Goal: Task Accomplishment & Management: Manage account settings

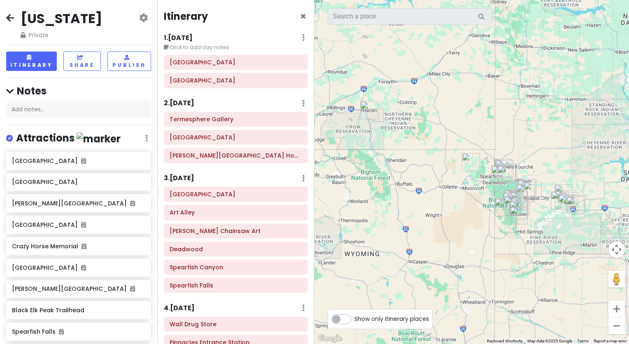
click at [7, 12] on div "[US_STATE] Private Change Dates Make a Copy Delete Trip Go Pro ⚡️ Give Feedback…" at bounding box center [78, 25] width 145 height 30
click at [139, 17] on icon at bounding box center [143, 17] width 9 height 7
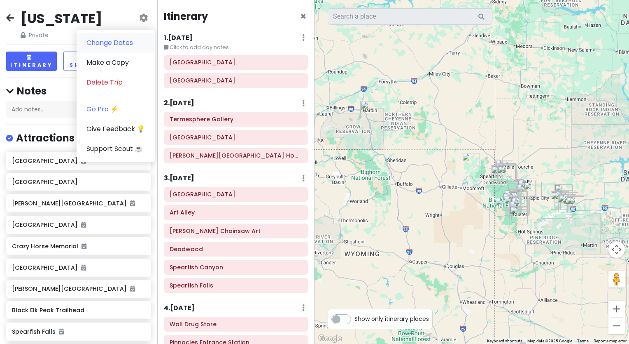
click at [108, 44] on link "Change Dates" at bounding box center [116, 43] width 78 height 20
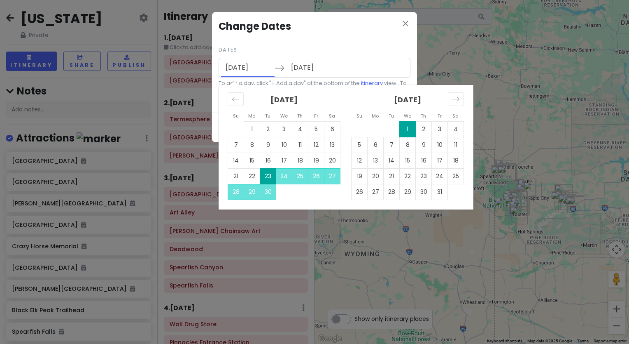
click at [244, 68] on input "[DATE]" at bounding box center [248, 67] width 54 height 19
click at [300, 172] on td "25" at bounding box center [300, 176] width 16 height 16
type input "[DATE]"
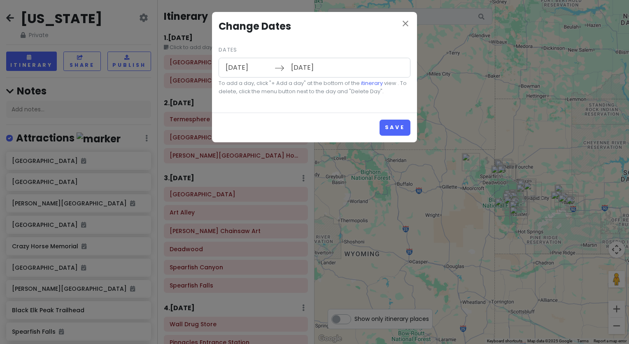
click at [309, 70] on input "[DATE]" at bounding box center [314, 67] width 54 height 19
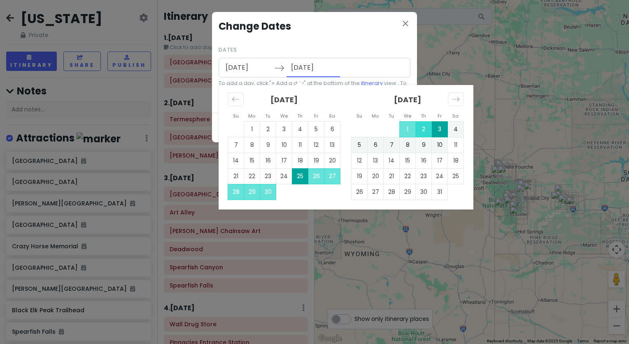
click at [424, 130] on td "2" at bounding box center [424, 129] width 16 height 16
type input "[DATE]"
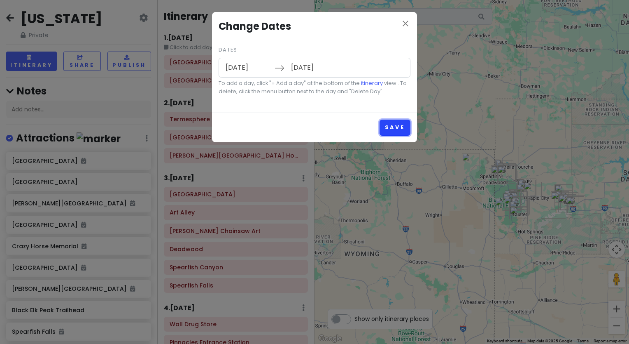
click at [399, 129] on button "Save" at bounding box center [395, 127] width 31 height 16
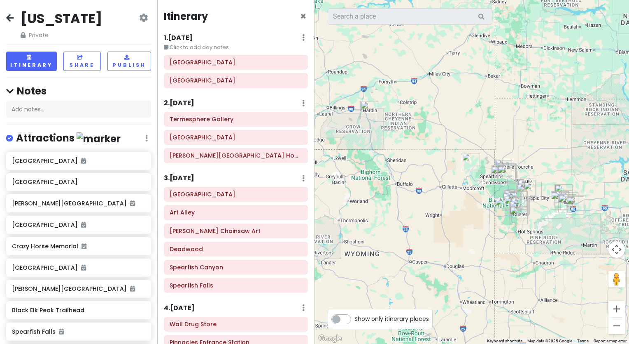
click at [139, 18] on icon at bounding box center [143, 17] width 9 height 7
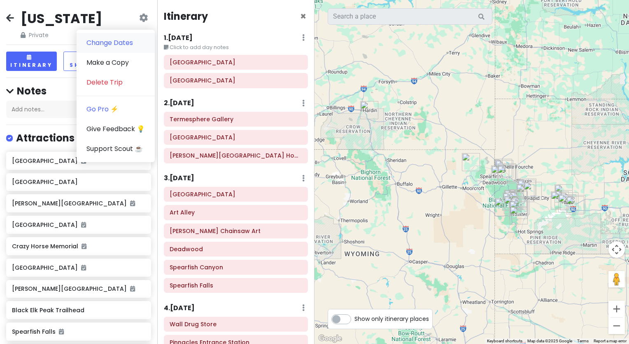
click at [106, 42] on link "Change Dates" at bounding box center [116, 43] width 78 height 20
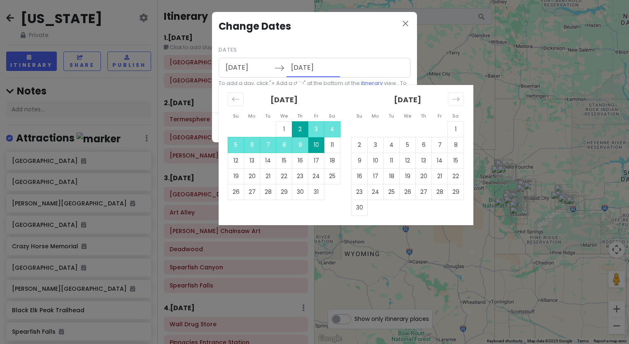
click at [326, 68] on input "[DATE]" at bounding box center [314, 67] width 54 height 19
click at [407, 24] on icon "close" at bounding box center [406, 24] width 10 height 10
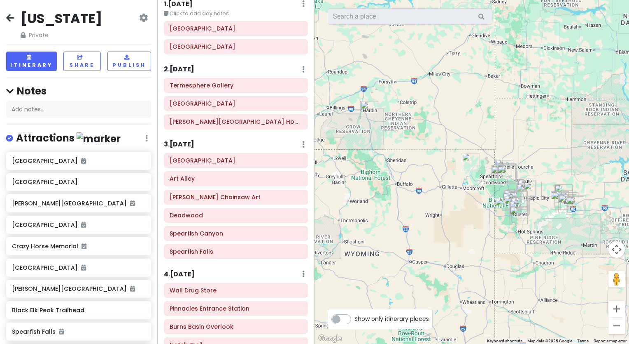
scroll to position [31, 0]
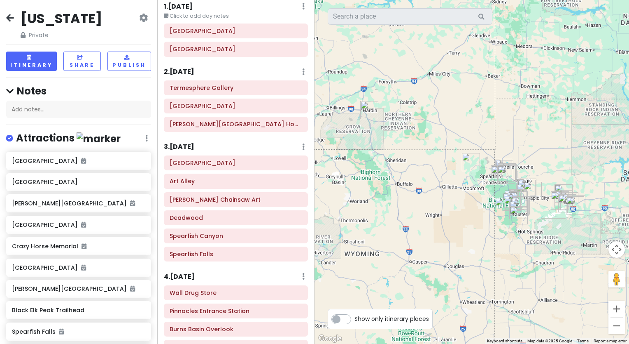
click at [295, 69] on div "2 . [DATE] Add Day Notes Delete Day" at bounding box center [236, 74] width 144 height 14
click at [302, 71] on icon at bounding box center [303, 71] width 2 height 7
click at [264, 62] on div "Itinerary × 1 . [DATE] Edit Day Notes Delete Day Click to add day notes [GEOGRA…" at bounding box center [235, 172] width 157 height 344
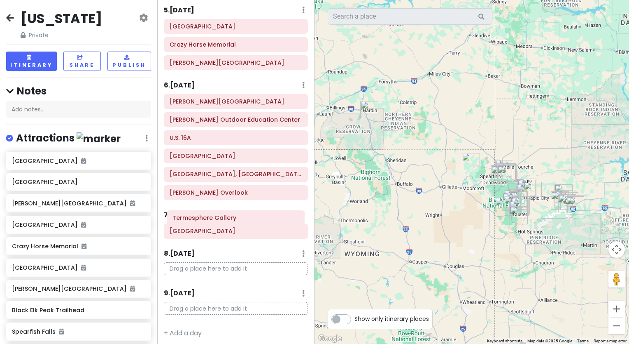
scroll to position [409, 0]
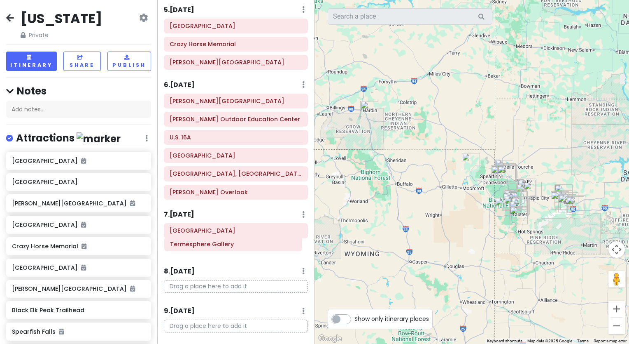
drag, startPoint x: 228, startPoint y: 90, endPoint x: 228, endPoint y: 246, distance: 156.5
click at [228, 246] on div "Itinerary × 1 . [DATE] Edit Day Notes Delete Day Click to add day notes [GEOGRA…" at bounding box center [235, 172] width 157 height 344
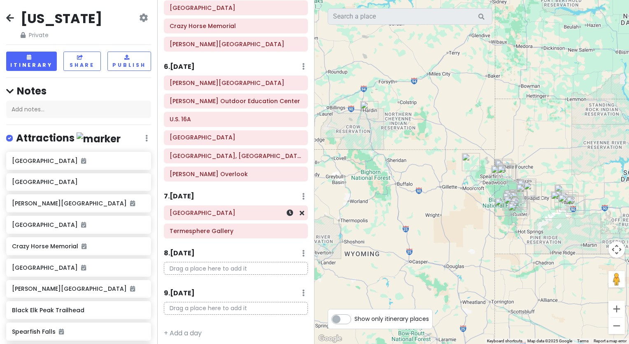
scroll to position [373, 0]
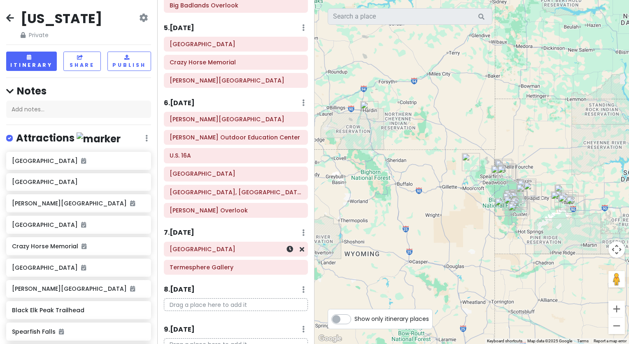
click at [217, 247] on h6 "[GEOGRAPHIC_DATA]" at bounding box center [236, 248] width 133 height 7
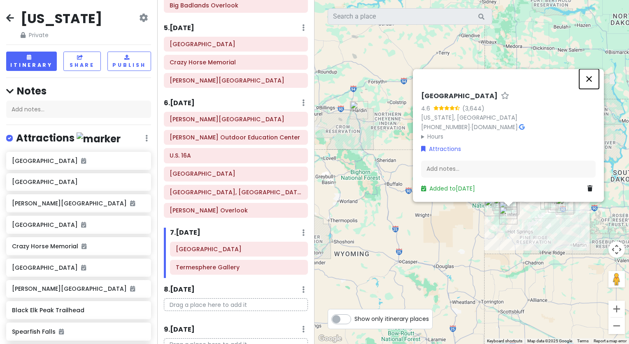
click at [589, 78] on button "Close" at bounding box center [590, 79] width 20 height 20
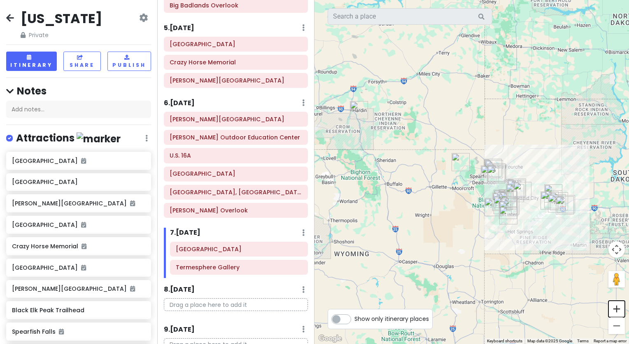
click at [616, 305] on button "Zoom in" at bounding box center [617, 308] width 16 height 16
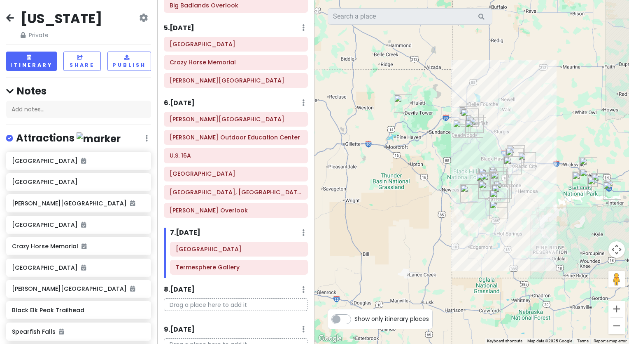
drag, startPoint x: 538, startPoint y: 248, endPoint x: 511, endPoint y: 224, distance: 36.5
click at [511, 224] on div at bounding box center [472, 172] width 315 height 344
click at [616, 307] on button "Zoom in" at bounding box center [617, 308] width 16 height 16
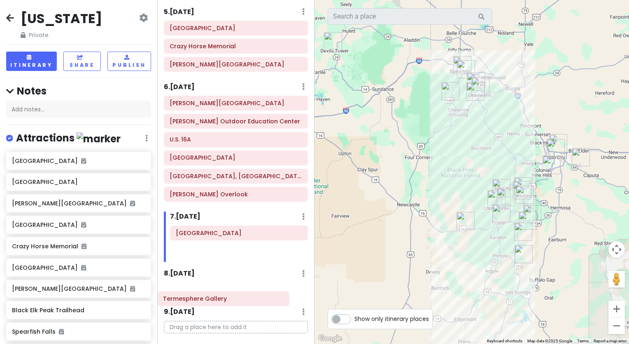
drag, startPoint x: 245, startPoint y: 263, endPoint x: 233, endPoint y: 298, distance: 37.4
click at [233, 298] on div "Itinerary × 1 . [DATE] Edit Day Notes Delete Day Click to add day notes [GEOGRA…" at bounding box center [235, 172] width 157 height 344
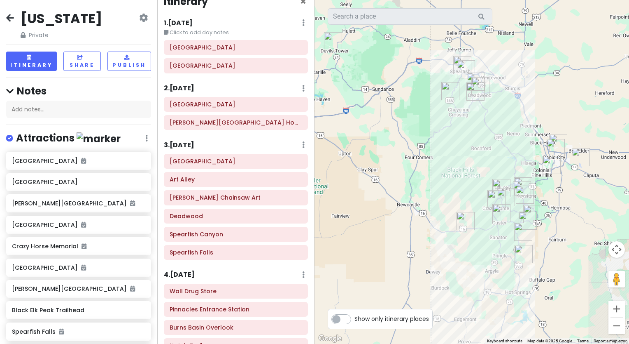
scroll to position [0, 0]
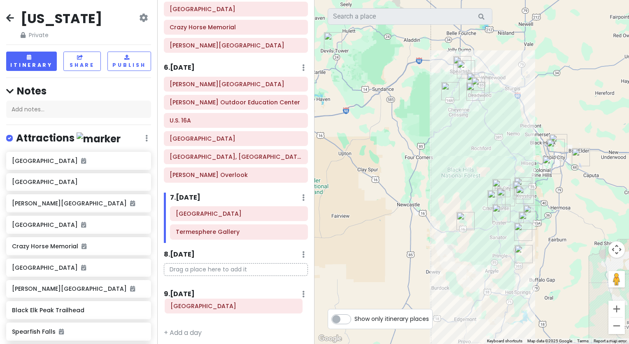
drag, startPoint x: 228, startPoint y: 82, endPoint x: 229, endPoint y: 308, distance: 225.3
click at [229, 308] on div "Itinerary × 1 . [DATE] Edit Day Notes Delete Day Click to add day notes [GEOGRA…" at bounding box center [235, 172] width 157 height 344
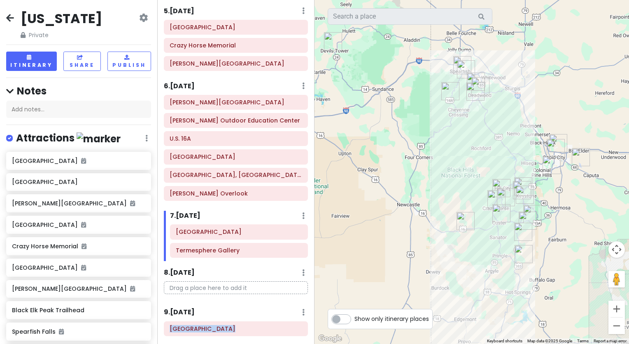
scroll to position [390, 0]
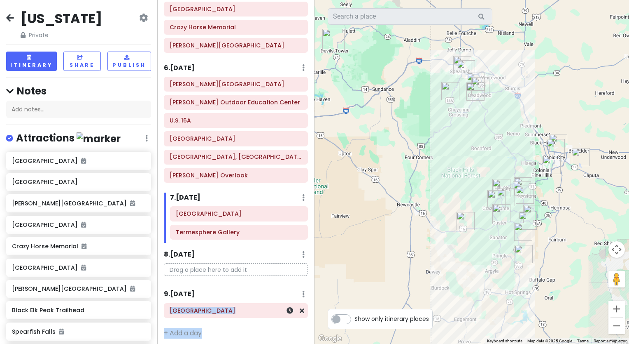
drag, startPoint x: 229, startPoint y: 308, endPoint x: 232, endPoint y: 305, distance: 4.4
click at [232, 305] on div "[GEOGRAPHIC_DATA]" at bounding box center [236, 312] width 157 height 18
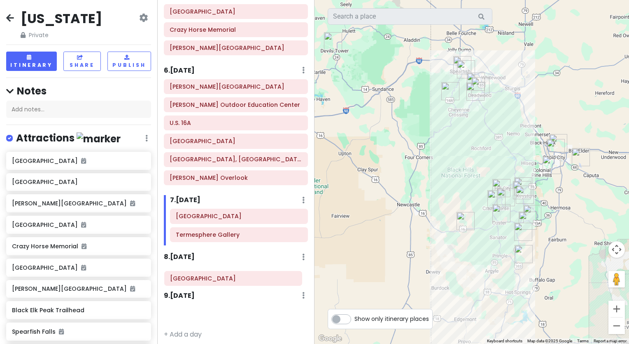
scroll to position [389, 0]
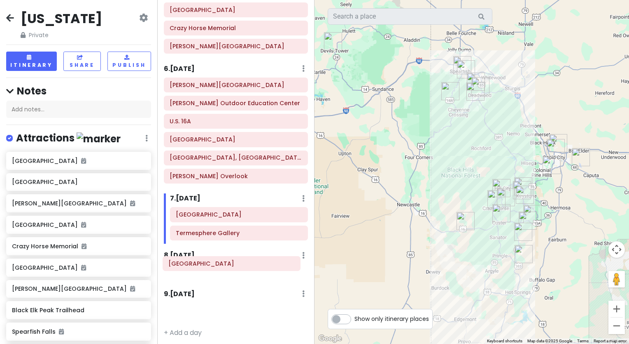
drag, startPoint x: 232, startPoint y: 305, endPoint x: 246, endPoint y: 266, distance: 40.6
click at [246, 266] on div "Itinerary × 1 . [DATE] Edit Day Notes Delete Day Click to add day notes [GEOGRA…" at bounding box center [235, 172] width 157 height 344
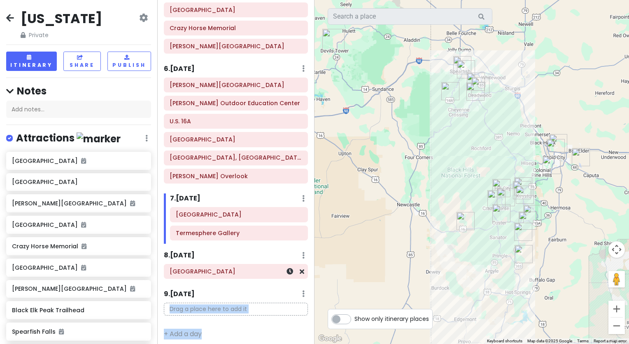
click at [208, 269] on h6 "[GEOGRAPHIC_DATA]" at bounding box center [236, 270] width 133 height 7
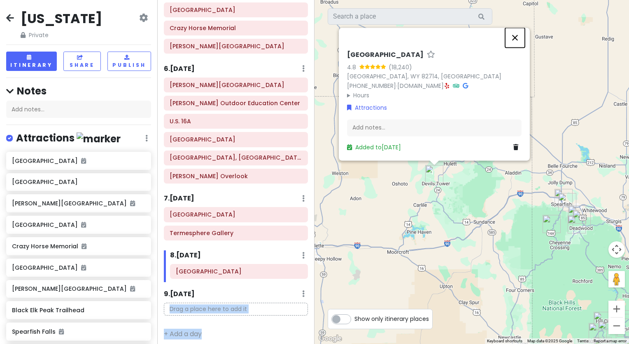
click at [514, 41] on button "Close" at bounding box center [515, 38] width 20 height 20
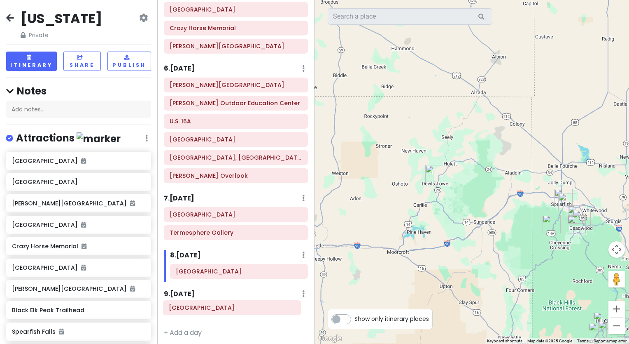
drag, startPoint x: 232, startPoint y: 65, endPoint x: 231, endPoint y: 309, distance: 244.7
click at [231, 309] on div "Itinerary × 1 . [DATE] Edit Day Notes Delete Day Click to add day notes [GEOGRA…" at bounding box center [235, 172] width 157 height 344
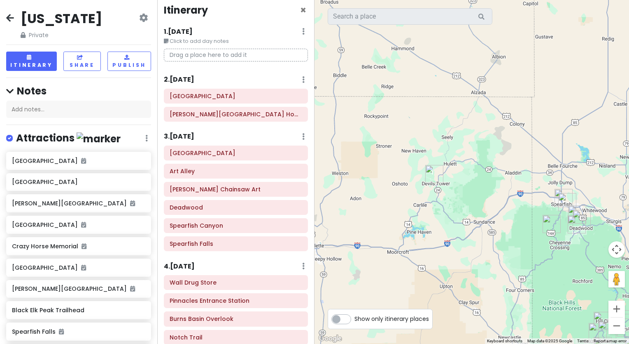
scroll to position [0, 0]
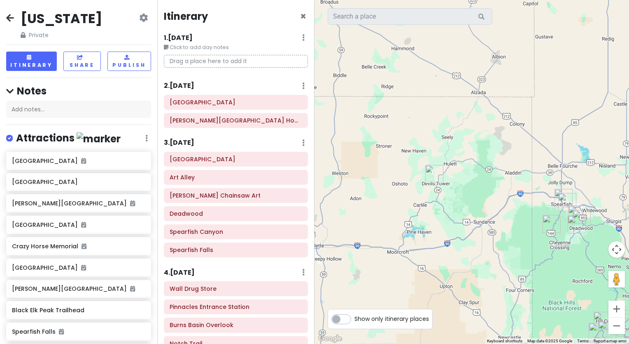
click at [295, 35] on div "1 . [DATE] Edit Day Notes Delete Day" at bounding box center [236, 40] width 144 height 14
click at [139, 16] on icon at bounding box center [143, 17] width 9 height 7
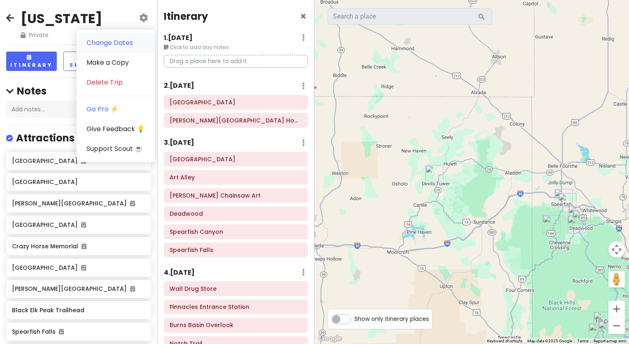
click at [109, 39] on link "Change Dates" at bounding box center [116, 43] width 78 height 20
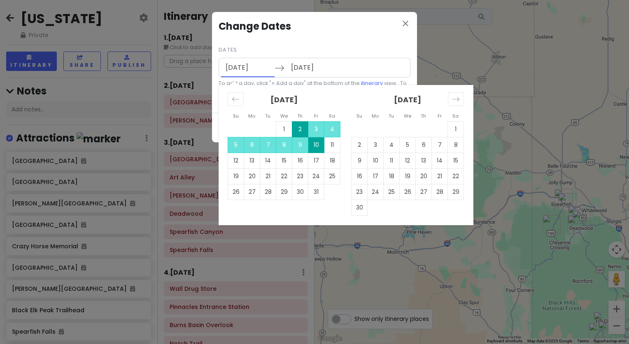
drag, startPoint x: 264, startPoint y: 67, endPoint x: 245, endPoint y: 64, distance: 19.2
click at [245, 64] on input "[DATE]" at bounding box center [248, 67] width 54 height 19
drag, startPoint x: 245, startPoint y: 64, endPoint x: 231, endPoint y: 103, distance: 41.6
click at [231, 103] on div "Move backward to switch to the previous month." at bounding box center [236, 99] width 16 height 14
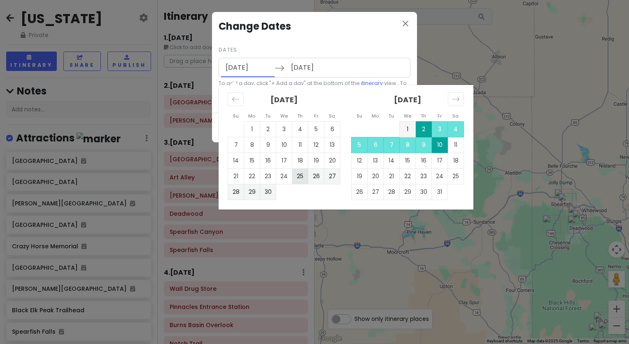
click at [296, 177] on td "25" at bounding box center [300, 176] width 16 height 16
type input "[DATE]"
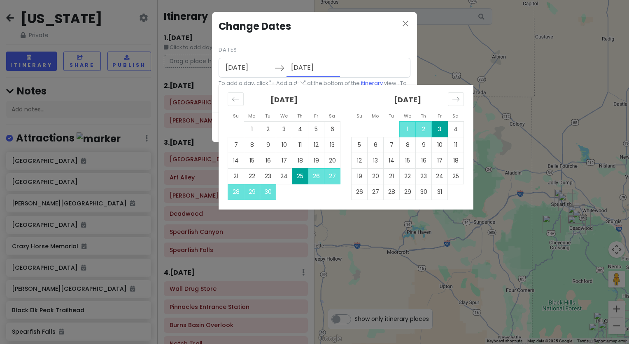
click at [329, 67] on input "[DATE]" at bounding box center [314, 67] width 54 height 19
click at [356, 67] on div "[DATE] Navigate forward to interact with the calendar and select a date. Press …" at bounding box center [315, 68] width 192 height 20
click at [358, 37] on div "close Change Dates Dates [DATE] Navigate forward to interact with the calendar …" at bounding box center [314, 62] width 205 height 101
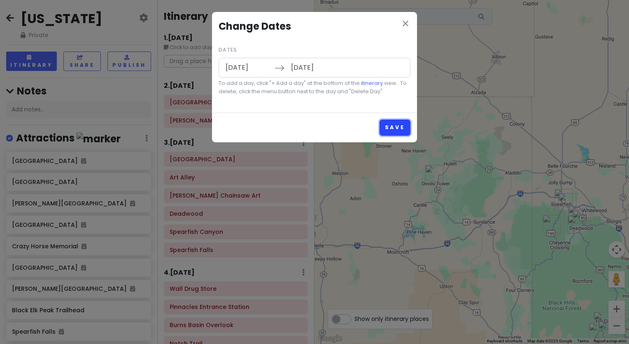
click at [392, 125] on button "Save" at bounding box center [395, 127] width 31 height 16
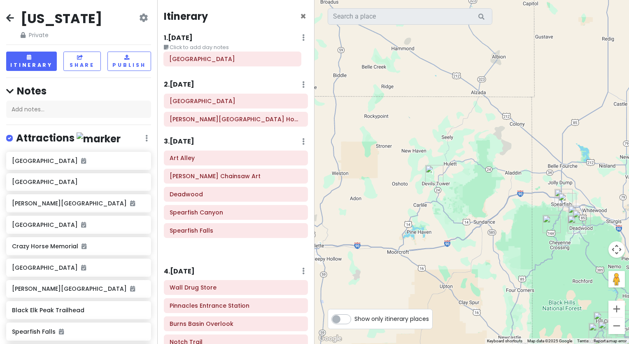
drag, startPoint x: 257, startPoint y: 160, endPoint x: 257, endPoint y: 62, distance: 97.6
click at [257, 62] on div "Itinerary × 1 . [DATE] Edit Day Notes Delete Day Click to add day notes 2 . [DA…" at bounding box center [235, 172] width 157 height 344
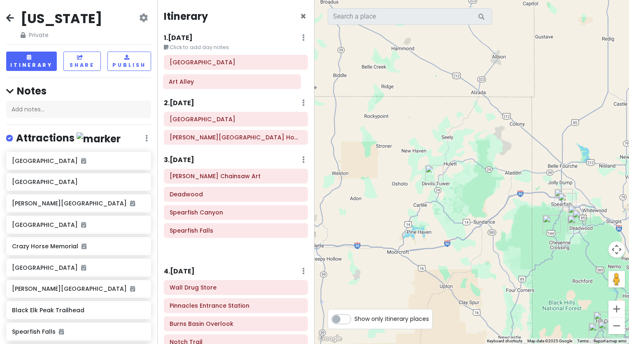
drag, startPoint x: 223, startPoint y: 159, endPoint x: 222, endPoint y: 83, distance: 75.8
click at [222, 83] on div "Itinerary × 1 . [DATE] Edit Day Notes Delete Day Click to add day notes [GEOGRA…" at bounding box center [235, 172] width 157 height 344
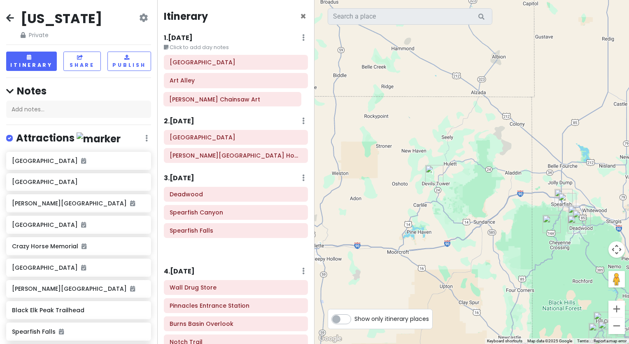
drag, startPoint x: 215, startPoint y: 181, endPoint x: 215, endPoint y: 105, distance: 76.2
click at [215, 105] on div "Itinerary × 1 . [DATE] Edit Day Notes Delete Day Click to add day notes [GEOGRA…" at bounding box center [235, 172] width 157 height 344
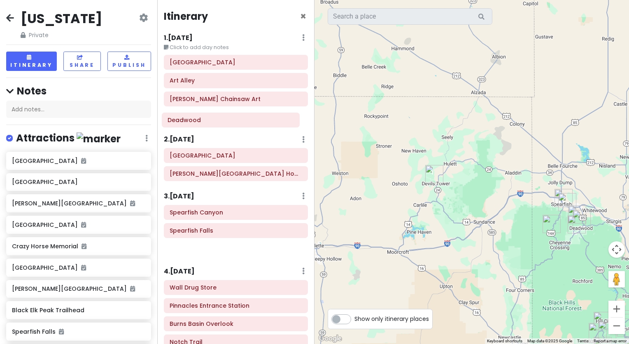
drag, startPoint x: 213, startPoint y: 198, endPoint x: 211, endPoint y: 124, distance: 74.2
click at [211, 124] on div "Itinerary × 1 . [DATE] Edit Day Notes Delete Day Click to add day notes [GEOGRA…" at bounding box center [235, 172] width 157 height 344
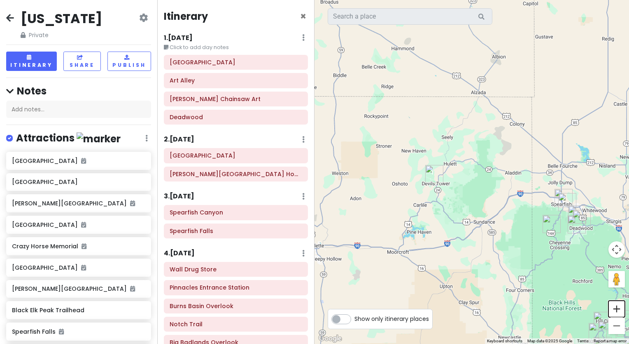
click at [618, 311] on button "Zoom in" at bounding box center [617, 308] width 16 height 16
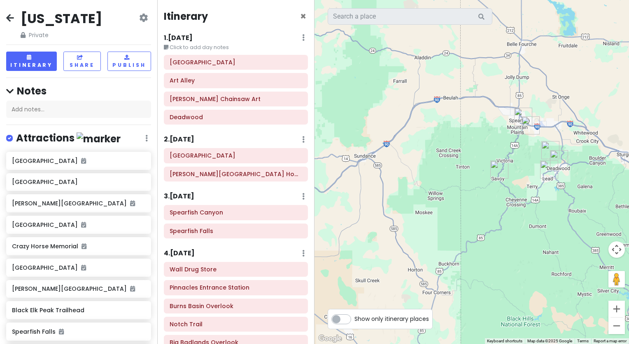
drag, startPoint x: 586, startPoint y: 304, endPoint x: 447, endPoint y: 185, distance: 182.6
click at [447, 185] on div at bounding box center [472, 172] width 315 height 344
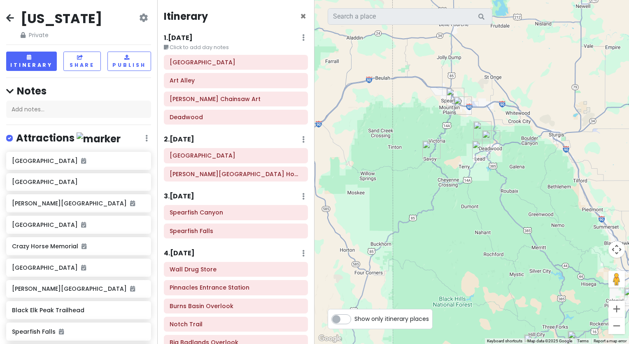
drag, startPoint x: 447, startPoint y: 185, endPoint x: 387, endPoint y: 167, distance: 62.4
click at [387, 167] on div at bounding box center [472, 172] width 315 height 344
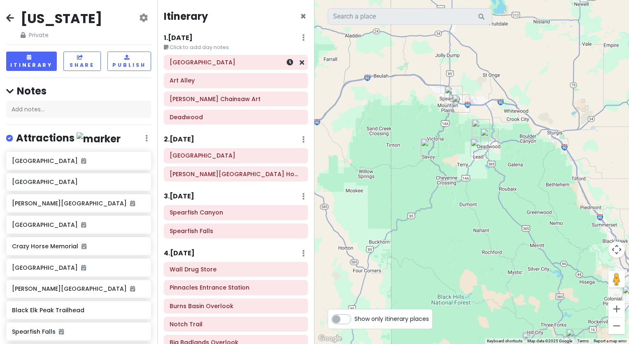
click at [246, 63] on h6 "[GEOGRAPHIC_DATA]" at bounding box center [236, 61] width 133 height 7
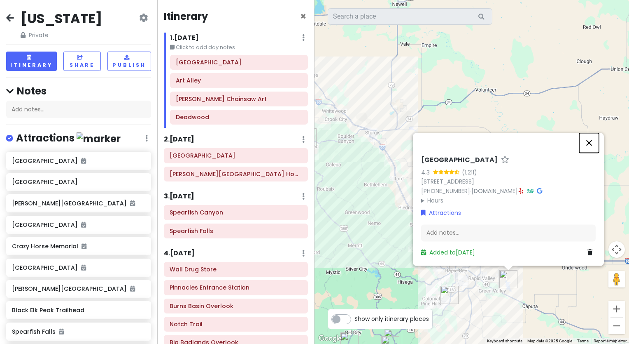
click at [587, 140] on button "Close" at bounding box center [590, 143] width 20 height 20
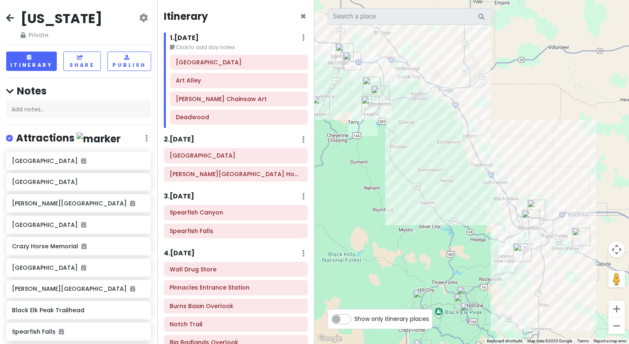
drag, startPoint x: 472, startPoint y: 196, endPoint x: 548, endPoint y: 148, distance: 89.9
click at [548, 148] on div at bounding box center [472, 172] width 315 height 344
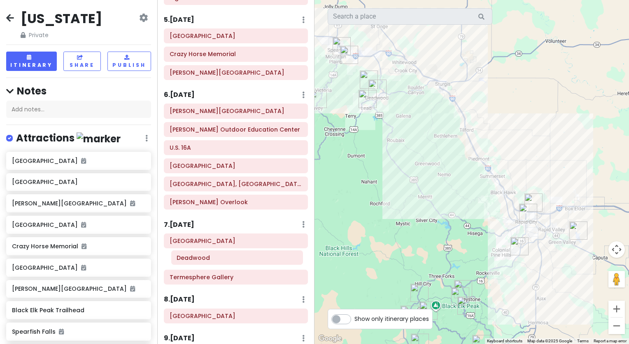
scroll to position [344, 0]
drag, startPoint x: 242, startPoint y: 116, endPoint x: 238, endPoint y: 236, distance: 120.3
click at [238, 236] on div "Itinerary × 1 . [DATE] Edit Day Notes Delete Day Click to add day notes [GEOGRA…" at bounding box center [235, 172] width 157 height 344
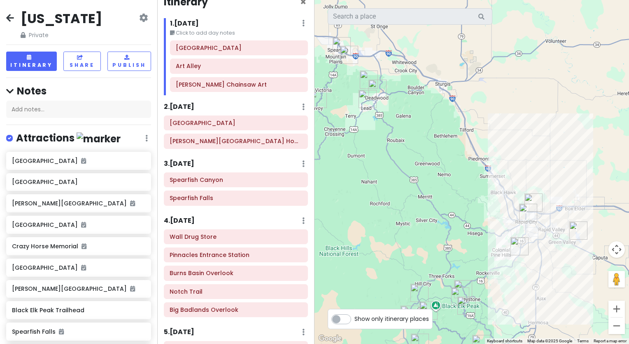
scroll to position [14, 0]
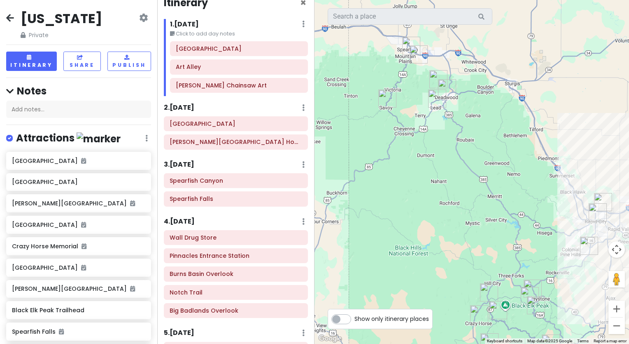
drag, startPoint x: 402, startPoint y: 231, endPoint x: 475, endPoint y: 231, distance: 72.5
click at [475, 231] on div at bounding box center [472, 172] width 315 height 344
click at [614, 309] on button "Zoom in" at bounding box center [617, 308] width 16 height 16
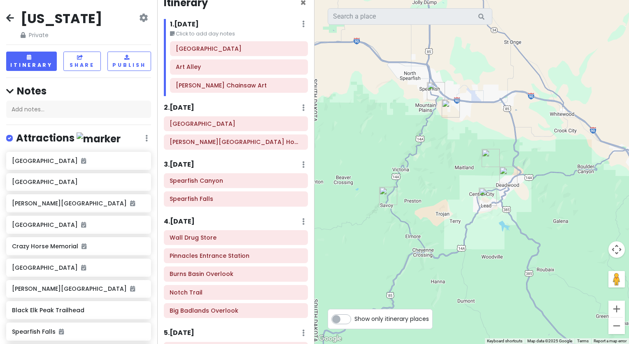
drag, startPoint x: 517, startPoint y: 202, endPoint x: 600, endPoint y: 360, distance: 178.7
click at [600, 343] on html "[US_STATE] Private Change Dates Make a Copy Delete Trip Go Pro ⚡️ Give Feedback…" at bounding box center [314, 172] width 629 height 344
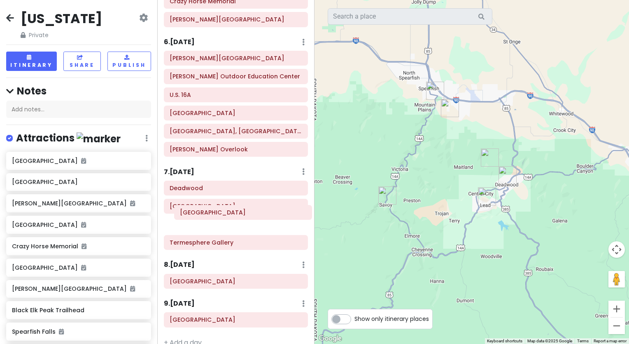
scroll to position [385, 0]
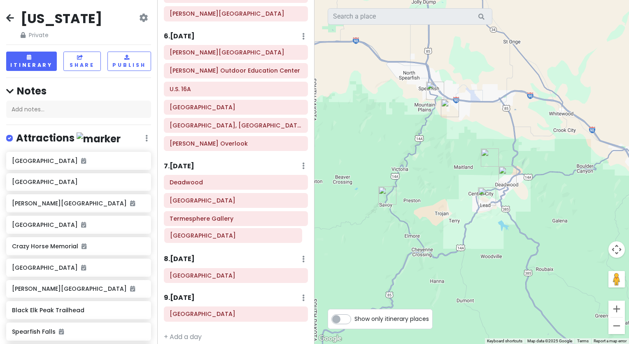
drag, startPoint x: 252, startPoint y: 52, endPoint x: 252, endPoint y: 240, distance: 187.8
click at [252, 240] on div "Itinerary × 1 . [DATE] Edit Day Notes Delete Day Click to add day notes [GEOGRA…" at bounding box center [235, 172] width 157 height 344
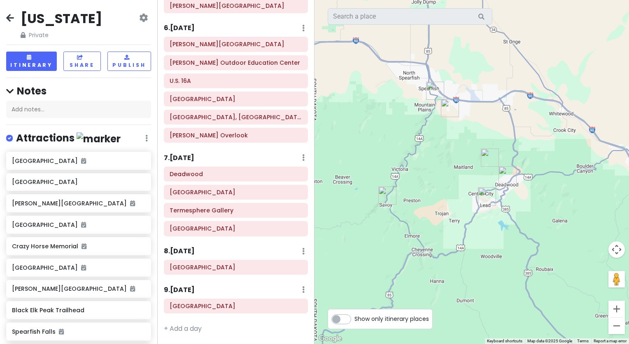
scroll to position [349, 0]
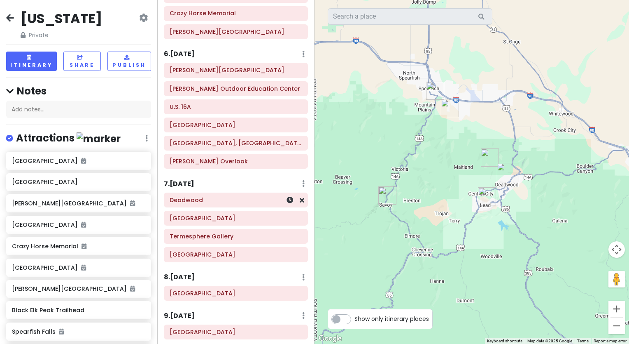
click at [226, 199] on h6 "Deadwood" at bounding box center [236, 199] width 133 height 7
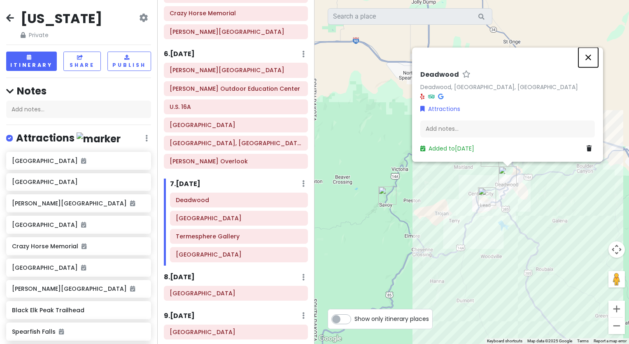
click at [586, 55] on button "Close" at bounding box center [589, 57] width 20 height 20
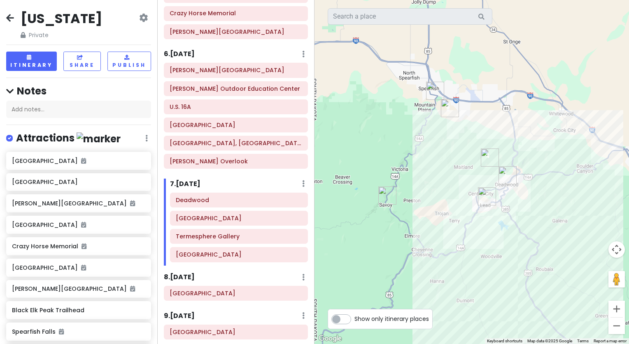
click at [450, 106] on img "Termesphere Gallery" at bounding box center [450, 108] width 18 height 18
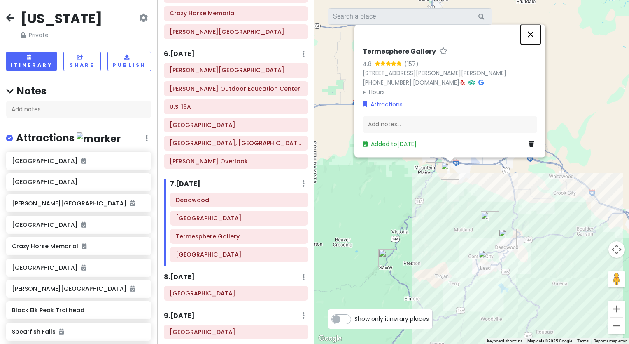
click at [531, 33] on button "Close" at bounding box center [531, 34] width 20 height 20
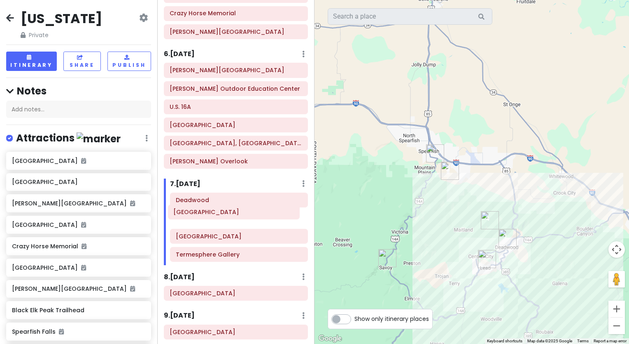
drag, startPoint x: 238, startPoint y: 251, endPoint x: 236, endPoint y: 213, distance: 37.5
click at [236, 213] on div "[GEOGRAPHIC_DATA] [GEOGRAPHIC_DATA]" at bounding box center [239, 228] width 150 height 72
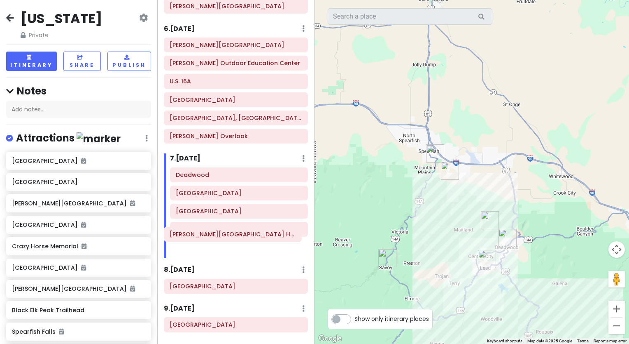
scroll to position [388, 0]
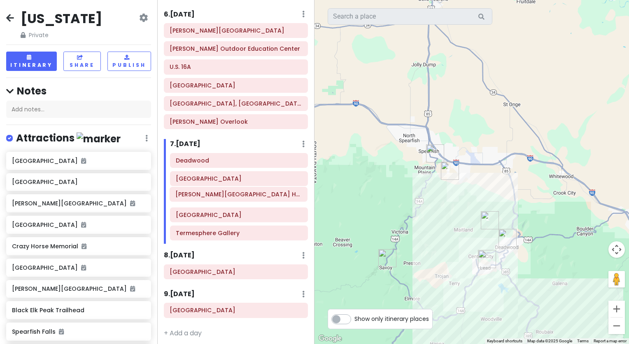
drag, startPoint x: 247, startPoint y: 11, endPoint x: 252, endPoint y: 196, distance: 185.4
click at [252, 196] on div "Itinerary × 1 . [DATE] Edit Day Notes Delete Day Click to add day notes [GEOGRA…" at bounding box center [235, 172] width 157 height 344
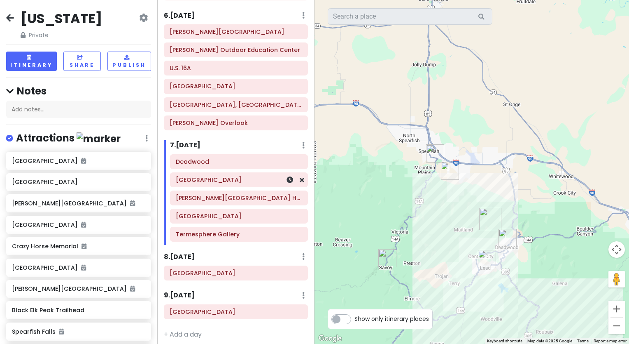
scroll to position [371, 0]
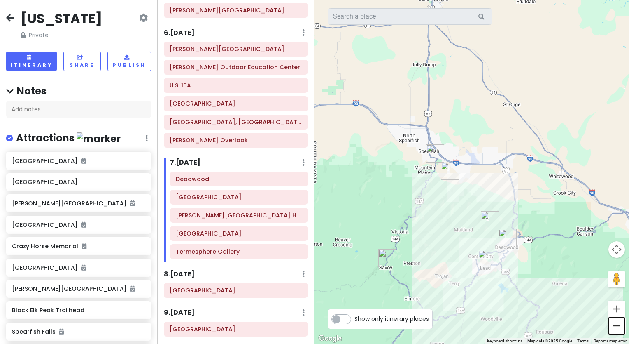
click at [617, 323] on button "Zoom out" at bounding box center [617, 325] width 16 height 16
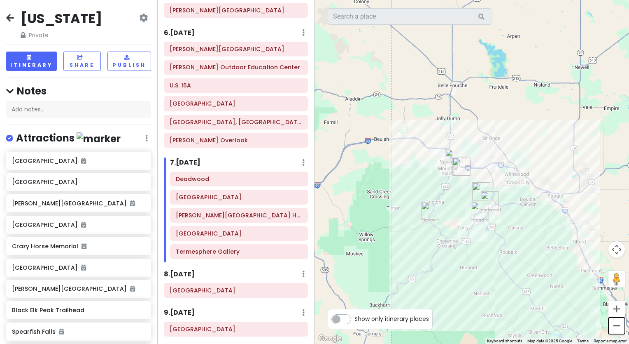
click at [617, 323] on button "Zoom out" at bounding box center [617, 325] width 16 height 16
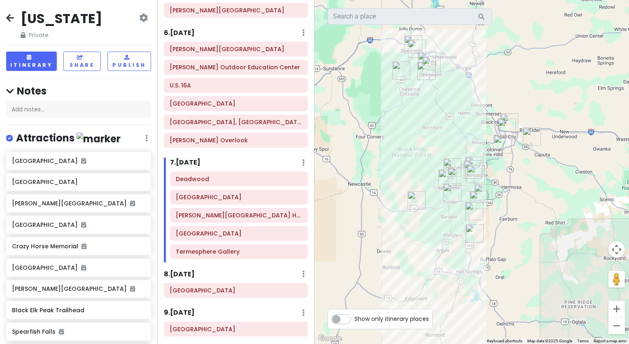
drag, startPoint x: 567, startPoint y: 268, endPoint x: 517, endPoint y: 152, distance: 126.4
click at [517, 152] on div at bounding box center [472, 172] width 315 height 344
click at [227, 287] on h6 "[GEOGRAPHIC_DATA]" at bounding box center [236, 289] width 133 height 7
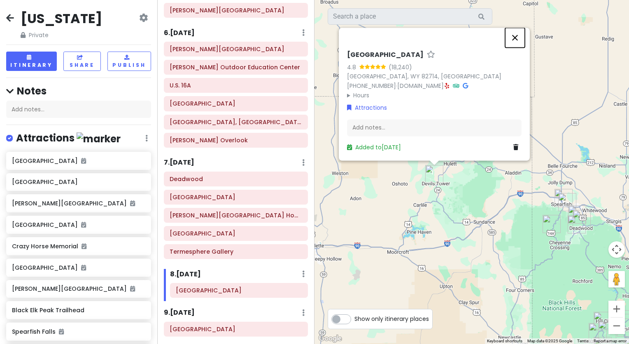
click at [515, 34] on button "Close" at bounding box center [515, 38] width 20 height 20
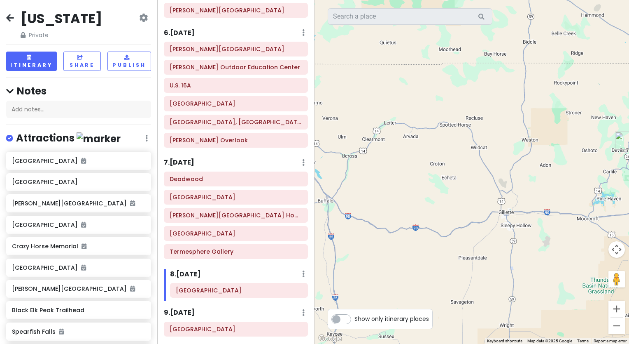
drag, startPoint x: 392, startPoint y: 222, endPoint x: 592, endPoint y: 183, distance: 203.4
click at [592, 183] on div at bounding box center [472, 172] width 315 height 344
click at [277, 325] on div at bounding box center [291, 329] width 28 height 14
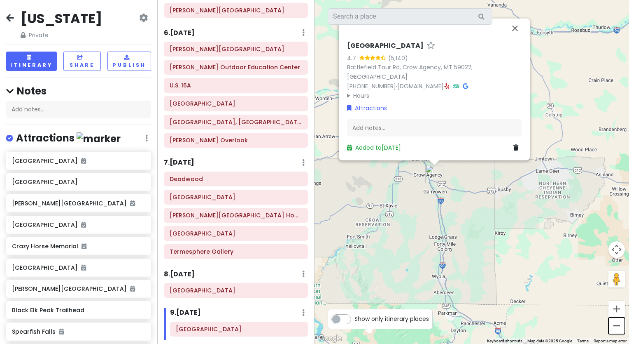
click at [616, 323] on button "Zoom out" at bounding box center [617, 325] width 16 height 16
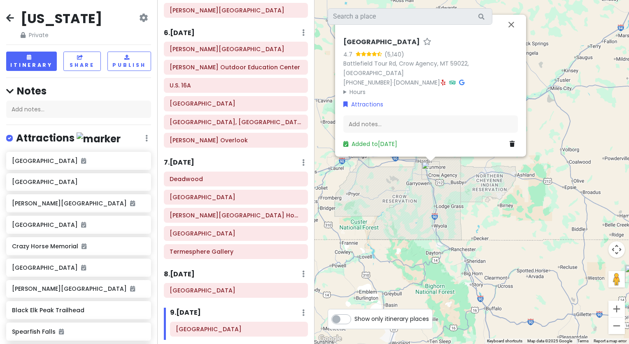
drag, startPoint x: 593, startPoint y: 265, endPoint x: 479, endPoint y: 248, distance: 115.9
click at [479, 248] on div "[GEOGRAPHIC_DATA] 4.7 (5,140) Battlefield Tour Rd, Crow Agency, MT 59022, [GEOG…" at bounding box center [472, 172] width 315 height 344
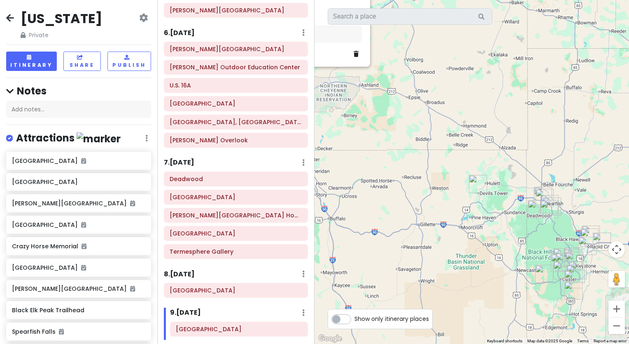
drag, startPoint x: 565, startPoint y: 253, endPoint x: 409, endPoint y: 161, distance: 181.3
click at [409, 161] on div "[GEOGRAPHIC_DATA] 4.7 (5,140) Battlefield Tour Rd, Crow Agency, MT 59022, [GEOG…" at bounding box center [472, 172] width 315 height 344
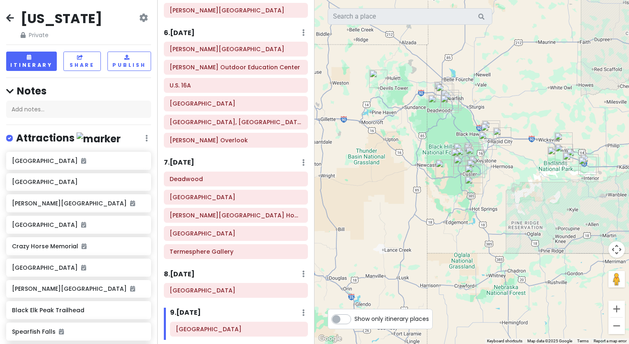
drag, startPoint x: 515, startPoint y: 265, endPoint x: 402, endPoint y: 152, distance: 159.6
click at [402, 152] on div "[GEOGRAPHIC_DATA] 4.7 (5,140) Battlefield Tour Rd, Crow Agency, MT 59022, [GEOG…" at bounding box center [472, 172] width 315 height 344
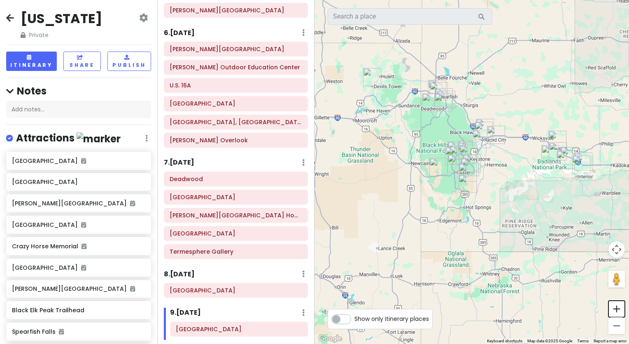
click at [613, 308] on button "Zoom in" at bounding box center [617, 308] width 16 height 16
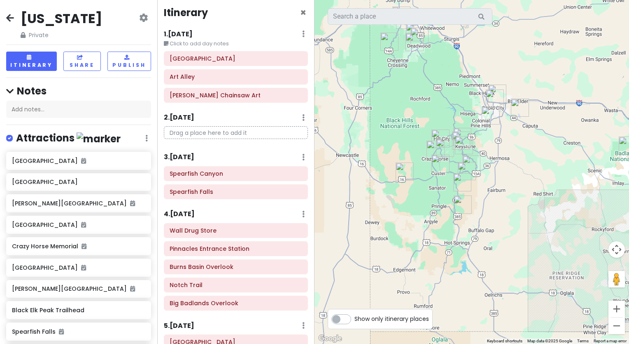
scroll to position [0, 0]
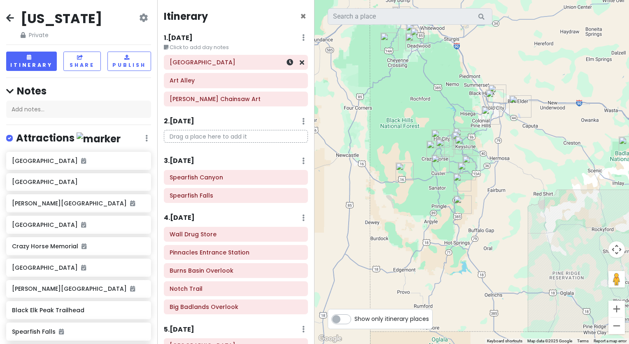
click at [252, 65] on h6 "[GEOGRAPHIC_DATA]" at bounding box center [236, 61] width 133 height 7
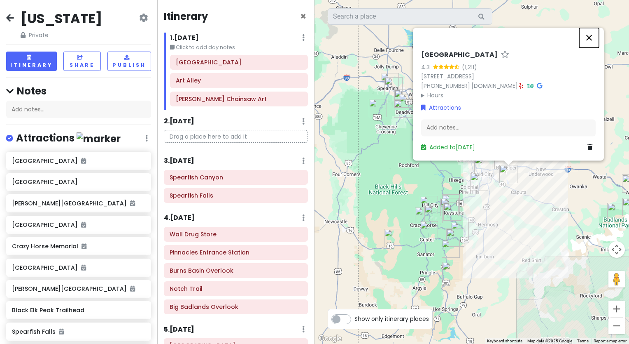
click at [590, 36] on button "Close" at bounding box center [590, 38] width 20 height 20
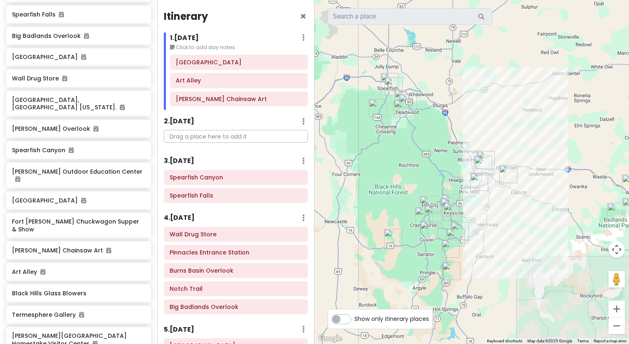
scroll to position [319, 0]
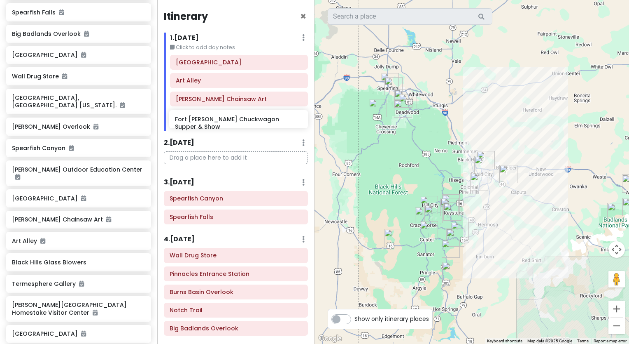
drag, startPoint x: 113, startPoint y: 221, endPoint x: 276, endPoint y: 122, distance: 190.6
click at [276, 122] on div "[US_STATE] Private Change Dates Make a Copy Delete Trip Go Pro ⚡️ Give Feedback…" at bounding box center [314, 172] width 629 height 344
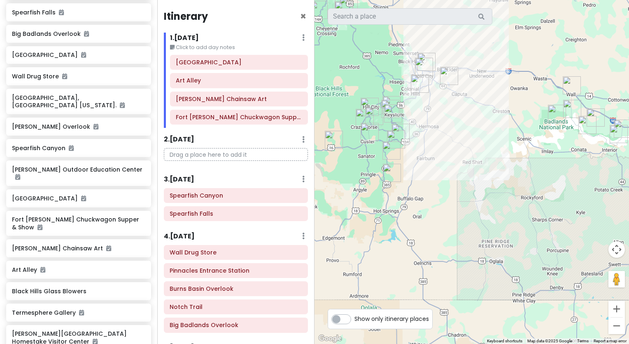
drag, startPoint x: 543, startPoint y: 238, endPoint x: 482, endPoint y: 133, distance: 121.9
click at [482, 133] on div at bounding box center [472, 172] width 315 height 344
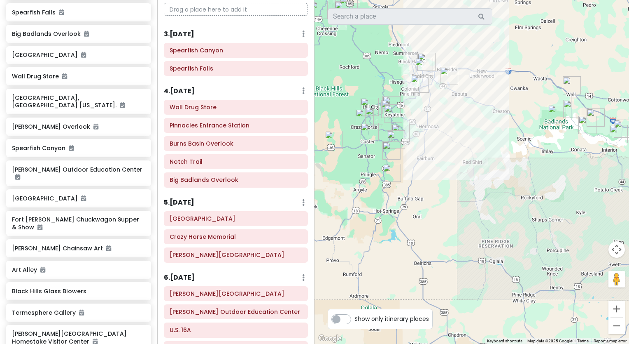
scroll to position [146, 0]
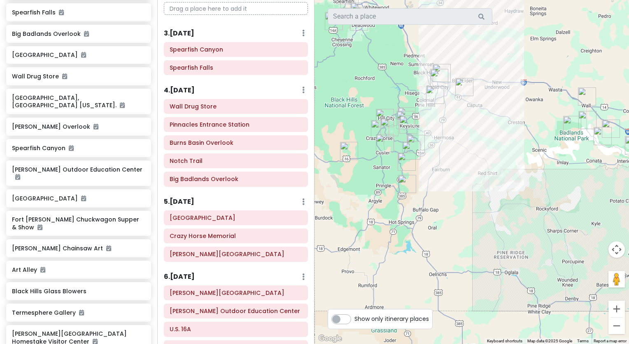
drag, startPoint x: 531, startPoint y: 230, endPoint x: 545, endPoint y: 240, distance: 17.5
click at [545, 240] on div at bounding box center [472, 172] width 315 height 344
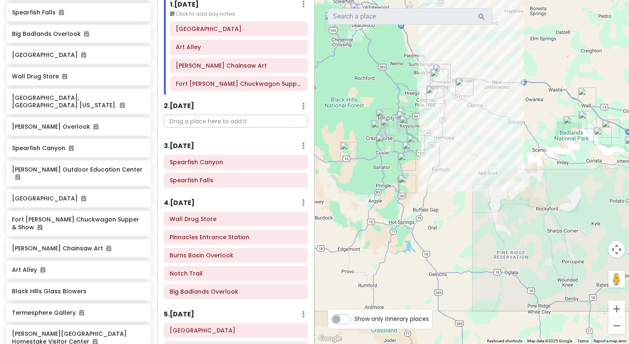
scroll to position [34, 0]
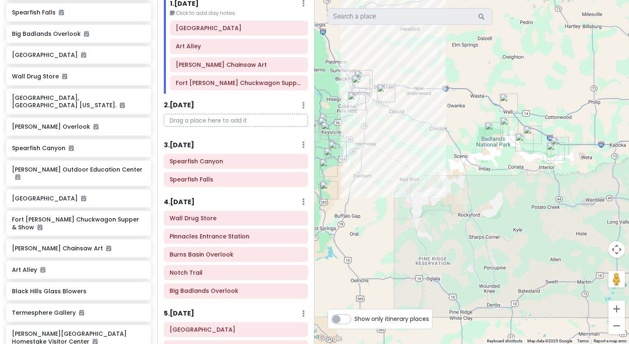
drag, startPoint x: 533, startPoint y: 244, endPoint x: 445, endPoint y: 248, distance: 87.9
click at [445, 248] on div at bounding box center [472, 172] width 315 height 344
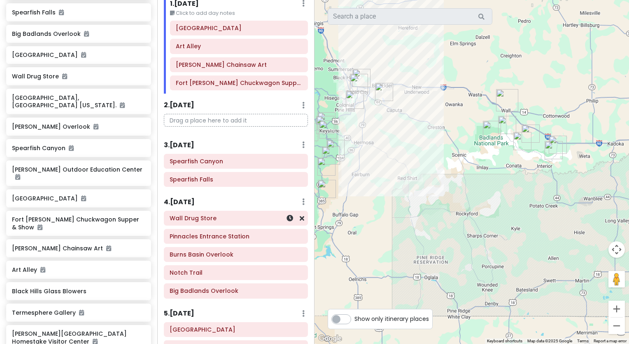
click at [263, 218] on h6 "Wall Drug Store" at bounding box center [236, 217] width 133 height 7
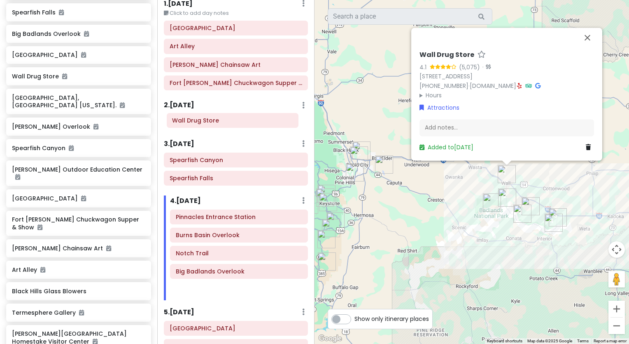
drag, startPoint x: 225, startPoint y: 220, endPoint x: 221, endPoint y: 125, distance: 94.8
click at [221, 125] on div "Itinerary × 1 . [DATE] Edit Day Notes Delete Day Click to add day notes [GEOGRA…" at bounding box center [235, 172] width 157 height 344
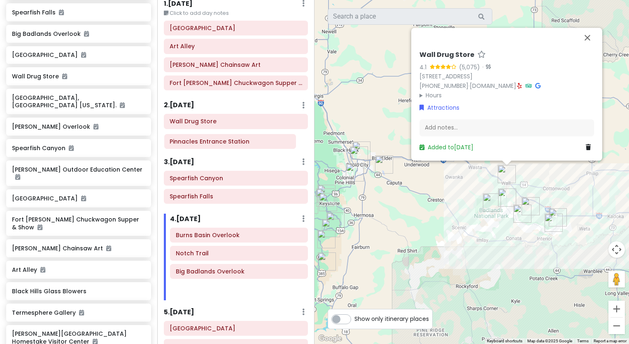
drag, startPoint x: 220, startPoint y: 218, endPoint x: 214, endPoint y: 144, distance: 74.3
click at [214, 144] on div "Itinerary × 1 . [DATE] Edit Day Notes Delete Day Click to add day notes [GEOGRA…" at bounding box center [235, 172] width 157 height 344
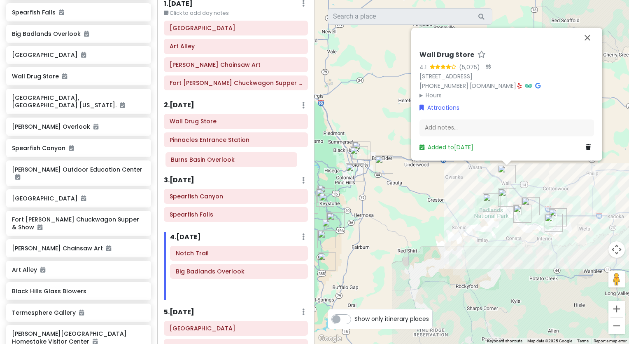
drag, startPoint x: 221, startPoint y: 238, endPoint x: 215, endPoint y: 162, distance: 76.0
click at [215, 162] on div "Itinerary × 1 . [DATE] Edit Day Notes Delete Day Click to add day notes [GEOGRA…" at bounding box center [235, 172] width 157 height 344
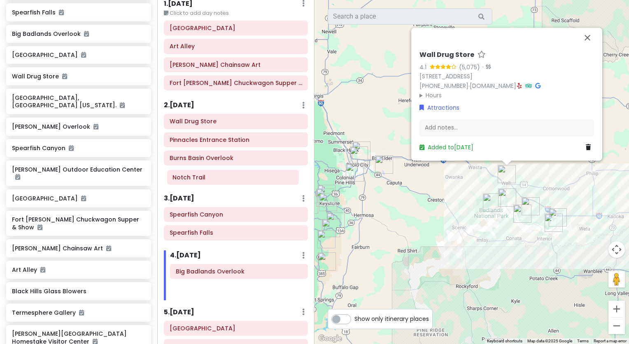
drag, startPoint x: 221, startPoint y: 256, endPoint x: 215, endPoint y: 180, distance: 76.0
click at [215, 180] on div "Itinerary × 1 . [DATE] Edit Day Notes Delete Day Click to add day notes [GEOGRA…" at bounding box center [235, 172] width 157 height 344
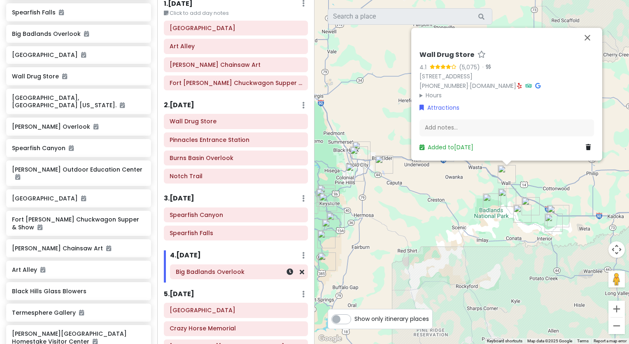
scroll to position [35, 0]
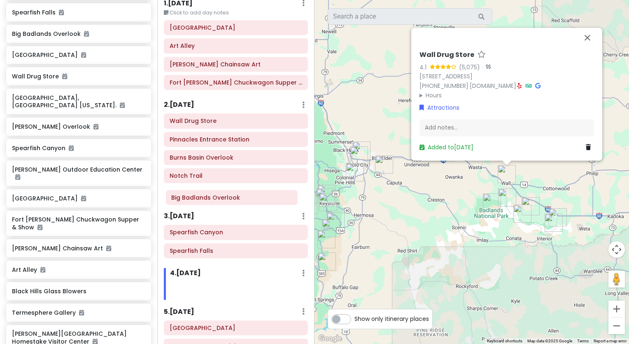
drag, startPoint x: 222, startPoint y: 273, endPoint x: 217, endPoint y: 198, distance: 74.8
click at [217, 198] on div "Itinerary × 1 . [DATE] Edit Day Notes Delete Day Click to add day notes [GEOGRA…" at bounding box center [235, 172] width 157 height 344
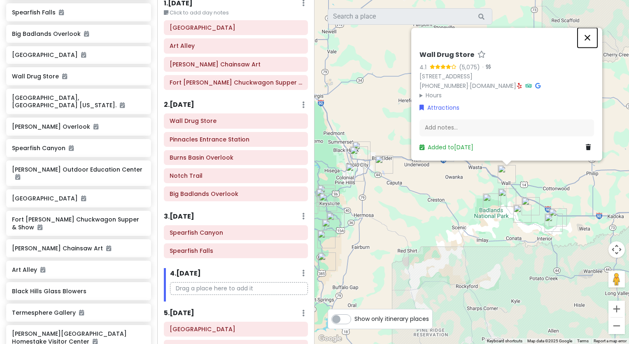
click at [590, 39] on button "Close" at bounding box center [588, 38] width 20 height 20
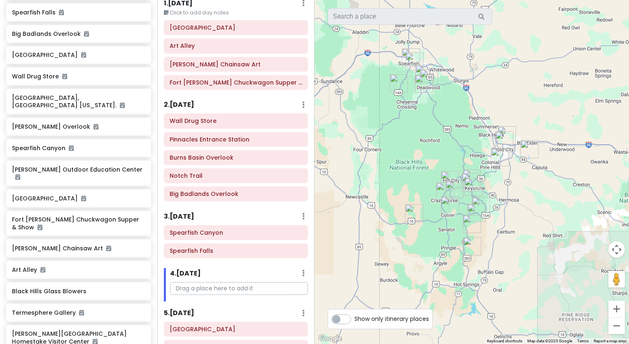
drag, startPoint x: 414, startPoint y: 235, endPoint x: 562, endPoint y: 220, distance: 149.1
click at [562, 220] on div at bounding box center [472, 172] width 315 height 344
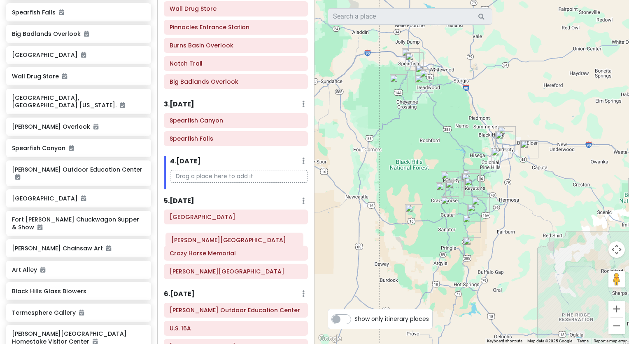
scroll to position [147, 0]
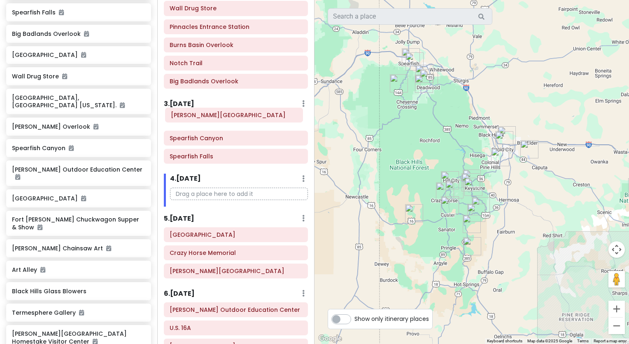
drag, startPoint x: 219, startPoint y: 306, endPoint x: 220, endPoint y: 120, distance: 186.2
click at [220, 120] on div "Itinerary × 1 . [DATE] Edit Day Notes Delete Day Click to add day notes [GEOGRA…" at bounding box center [235, 172] width 157 height 344
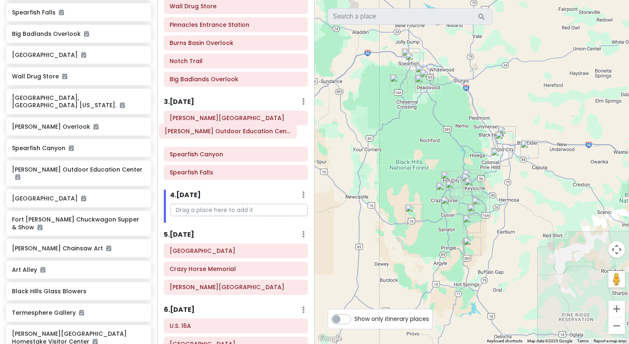
drag, startPoint x: 226, startPoint y: 311, endPoint x: 222, endPoint y: 136, distance: 174.3
click at [222, 136] on div "Itinerary × 1 . [DATE] Edit Day Notes Delete Day Click to add day notes [GEOGRA…" at bounding box center [235, 172] width 157 height 344
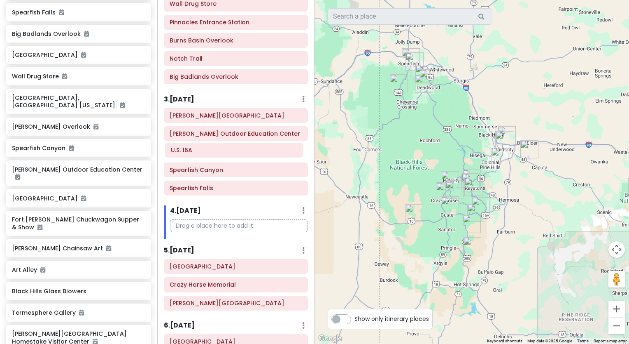
drag, startPoint x: 213, startPoint y: 325, endPoint x: 214, endPoint y: 153, distance: 172.6
click at [214, 153] on div "Itinerary × 1 . [DATE] Edit Day Notes Delete Day Click to add day notes [GEOGRA…" at bounding box center [235, 172] width 157 height 344
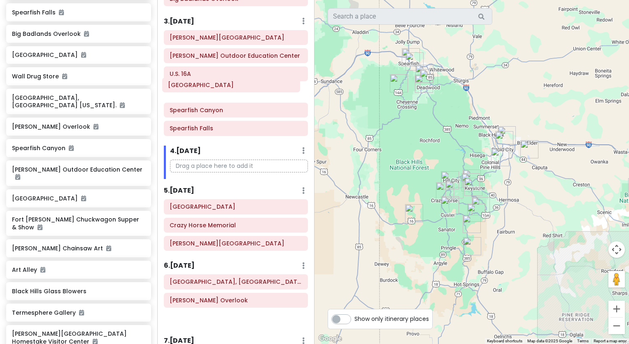
scroll to position [227, 0]
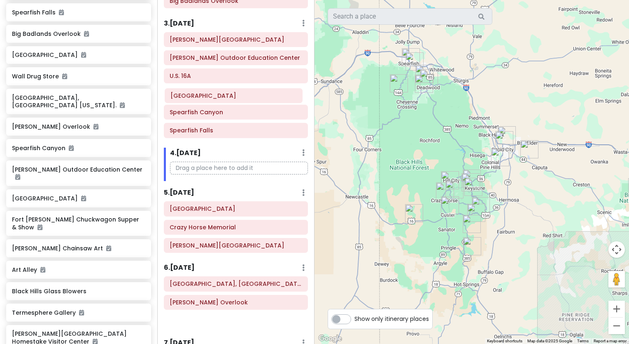
drag, startPoint x: 235, startPoint y: 253, endPoint x: 236, endPoint y: 99, distance: 154.5
click at [236, 99] on div "Itinerary × 1 . [DATE] Edit Day Notes Delete Day Click to add day notes [GEOGRA…" at bounding box center [235, 172] width 157 height 344
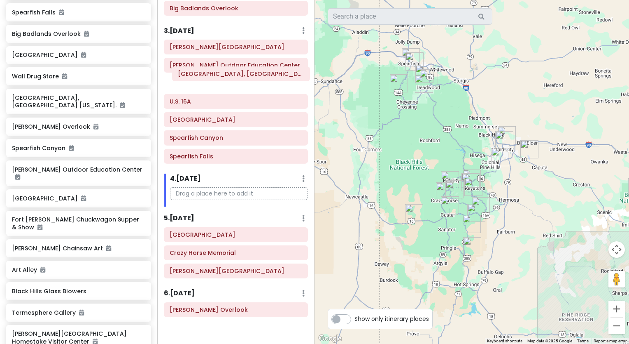
scroll to position [220, 0]
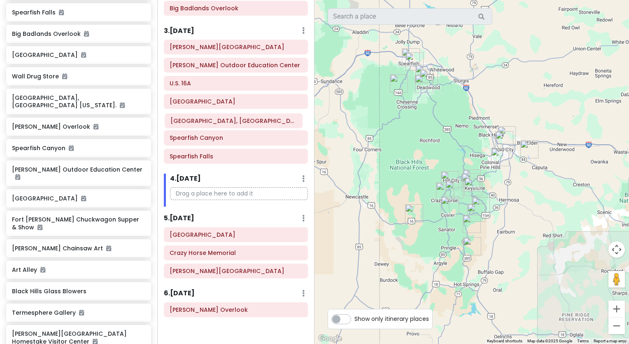
drag, startPoint x: 221, startPoint y: 287, endPoint x: 222, endPoint y: 126, distance: 160.2
click at [222, 126] on div "Itinerary × 1 . [DATE] Edit Day Notes Delete Day Click to add day notes [GEOGRA…" at bounding box center [235, 172] width 157 height 344
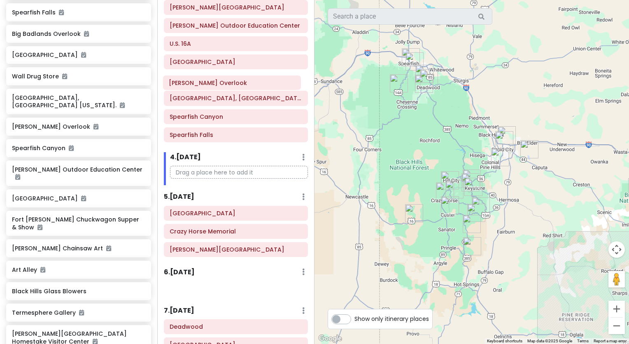
scroll to position [258, 0]
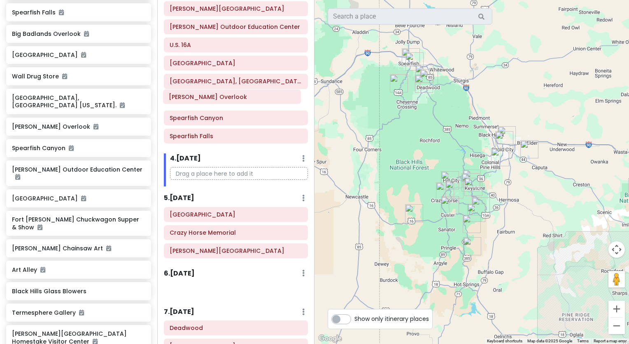
drag, startPoint x: 230, startPoint y: 241, endPoint x: 229, endPoint y: 101, distance: 140.0
click at [229, 101] on div "Itinerary × 1 . [DATE] Edit Day Notes Delete Day Click to add day notes [GEOGRA…" at bounding box center [235, 172] width 157 height 344
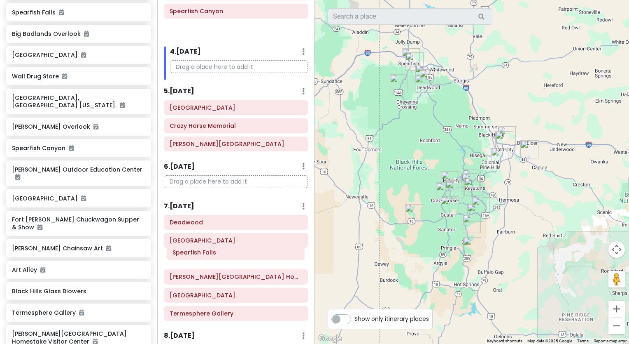
scroll to position [365, 0]
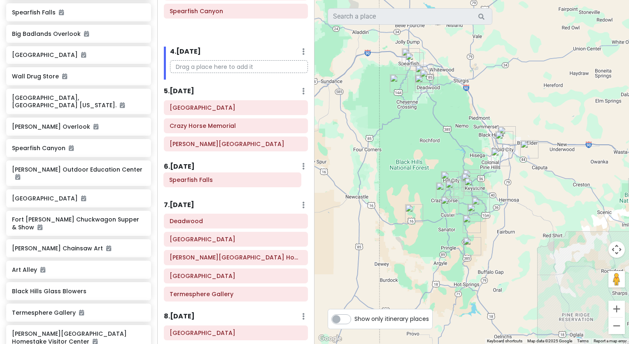
drag, startPoint x: 244, startPoint y: 121, endPoint x: 244, endPoint y: 182, distance: 60.6
click at [244, 182] on div "Itinerary × 1 . [DATE] Edit Day Notes Delete Day Click to add day notes [GEOGRA…" at bounding box center [235, 172] width 157 height 344
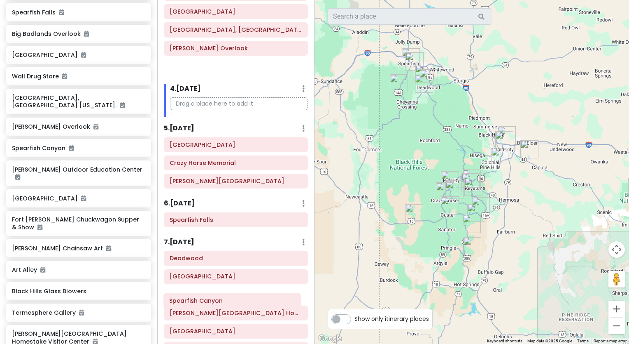
scroll to position [353, 0]
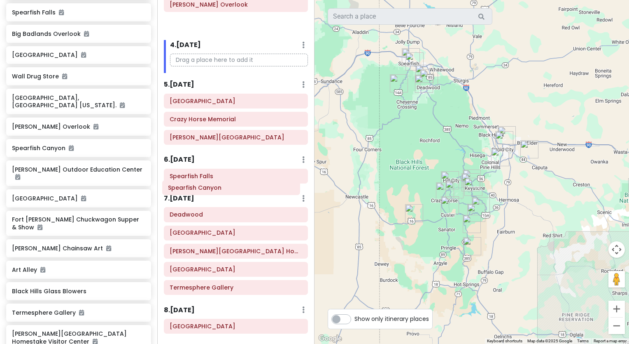
drag, startPoint x: 250, startPoint y: 130, endPoint x: 248, endPoint y: 185, distance: 55.6
click at [248, 185] on div "Itinerary × 1 . [DATE] Edit Day Notes Delete Day Click to add day notes [GEOGRA…" at bounding box center [235, 172] width 157 height 344
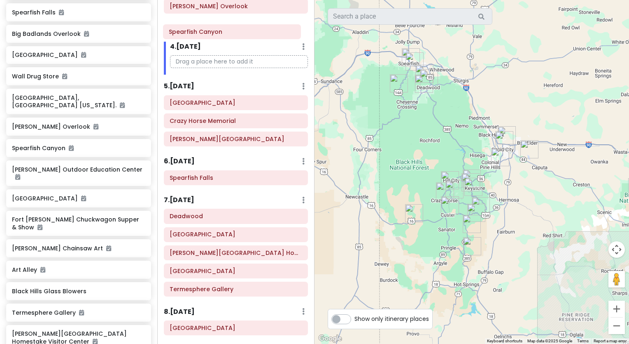
scroll to position [351, 0]
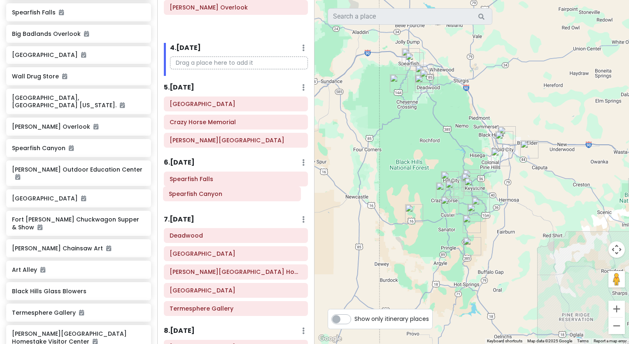
drag, startPoint x: 244, startPoint y: 22, endPoint x: 243, endPoint y: 194, distance: 172.6
click at [243, 194] on div "Itinerary × 1 . [DATE] Edit Day Notes Delete Day Click to add day notes [GEOGRA…" at bounding box center [235, 172] width 157 height 344
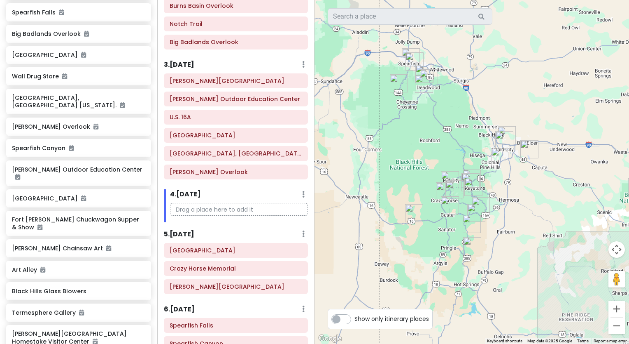
scroll to position [168, 0]
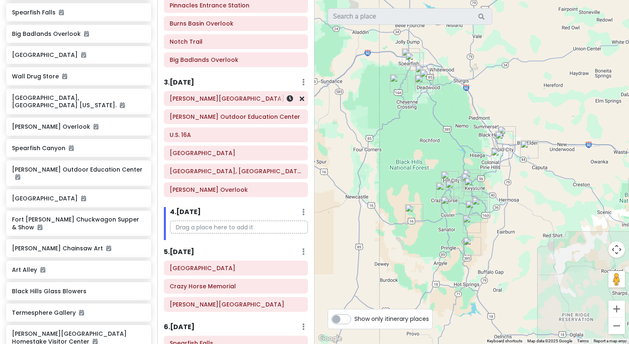
click at [243, 98] on h6 "[PERSON_NAME][GEOGRAPHIC_DATA]" at bounding box center [236, 98] width 133 height 7
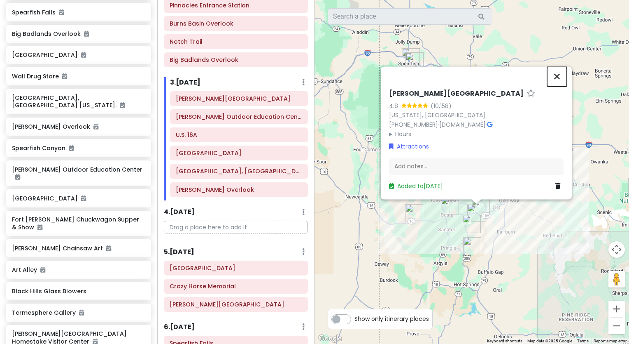
click at [556, 76] on button "Close" at bounding box center [557, 76] width 20 height 20
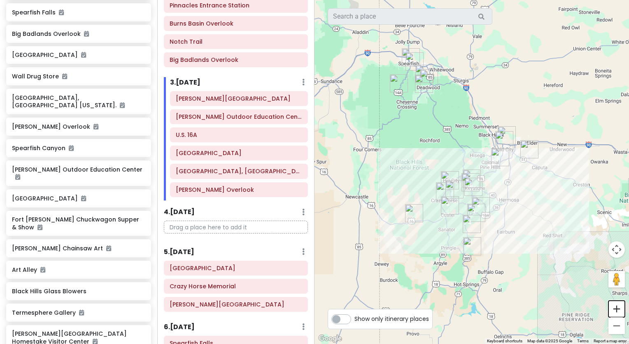
click at [618, 306] on button "Zoom in" at bounding box center [617, 308] width 16 height 16
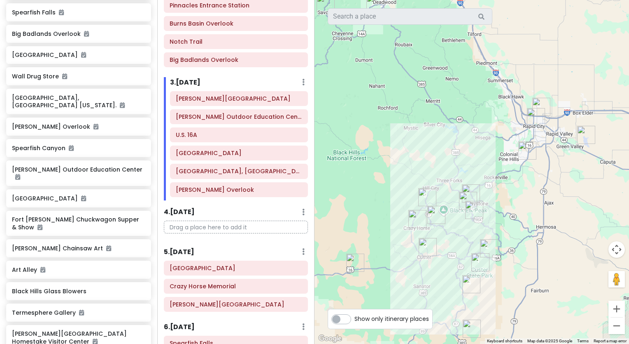
click at [583, 214] on div at bounding box center [472, 172] width 315 height 344
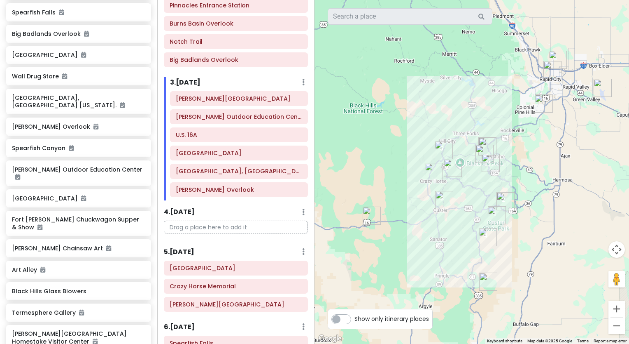
drag, startPoint x: 512, startPoint y: 288, endPoint x: 529, endPoint y: 241, distance: 50.5
click at [529, 241] on div at bounding box center [472, 172] width 315 height 344
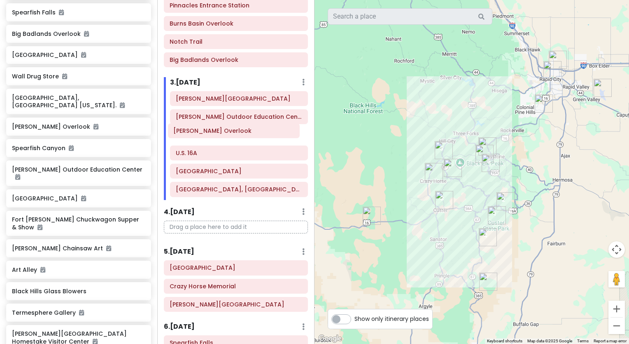
drag, startPoint x: 249, startPoint y: 190, endPoint x: 247, endPoint y: 134, distance: 55.6
click at [247, 134] on div "[PERSON_NAME][GEOGRAPHIC_DATA] [PERSON_NAME] Outdoor Education Center U.S. [STR…" at bounding box center [239, 145] width 150 height 109
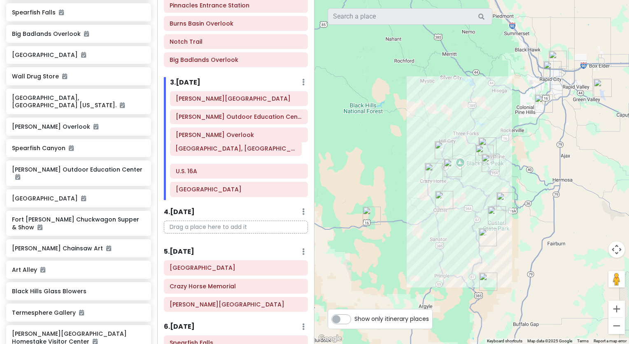
drag, startPoint x: 264, startPoint y: 190, endPoint x: 264, endPoint y: 153, distance: 37.1
click at [264, 153] on div "[PERSON_NAME][GEOGRAPHIC_DATA] [PERSON_NAME] Outdoor Education Center [PERSON_N…" at bounding box center [239, 145] width 150 height 109
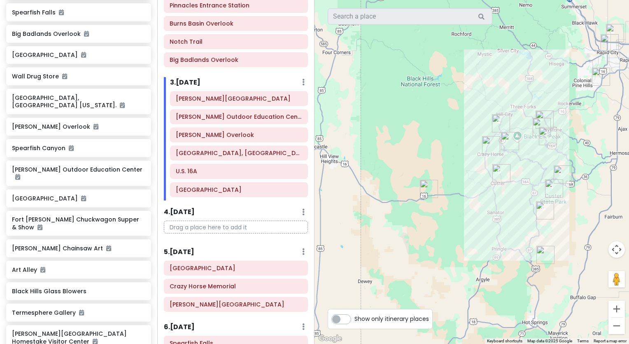
drag, startPoint x: 379, startPoint y: 274, endPoint x: 437, endPoint y: 247, distance: 64.0
click at [437, 247] on div at bounding box center [472, 172] width 315 height 344
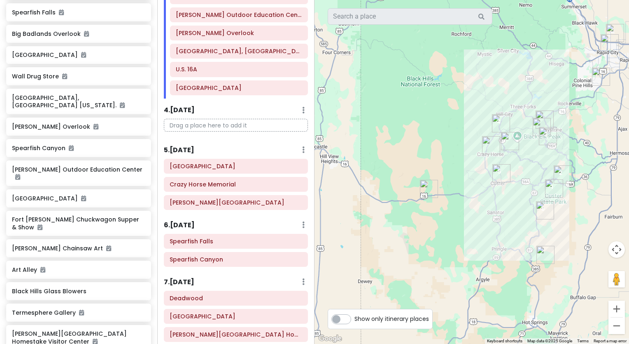
scroll to position [287, 0]
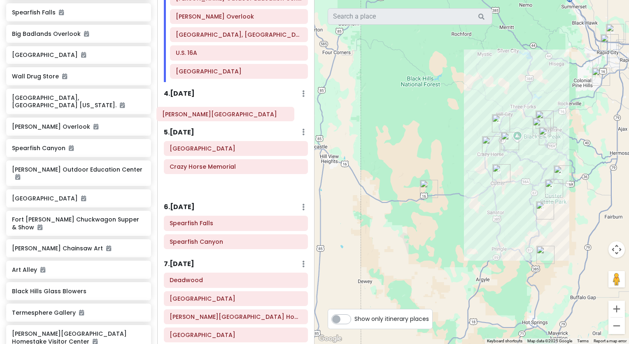
drag, startPoint x: 233, startPoint y: 187, endPoint x: 225, endPoint y: 117, distance: 69.6
click at [225, 117] on div "Itinerary × 1 . [DATE] Edit Day Notes Delete Day Click to add day notes [GEOGRA…" at bounding box center [235, 172] width 157 height 344
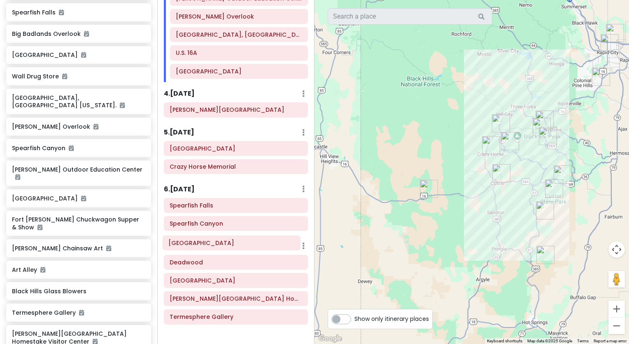
scroll to position [288, 0]
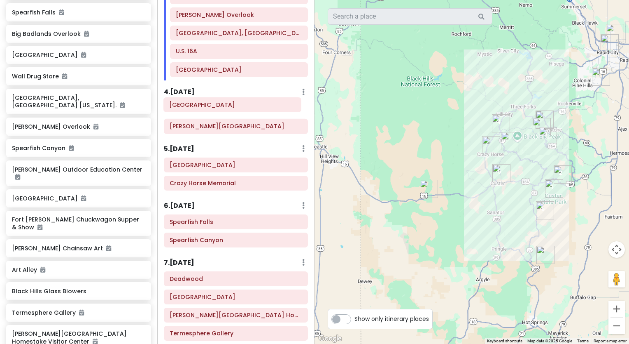
drag, startPoint x: 210, startPoint y: 319, endPoint x: 210, endPoint y: 111, distance: 208.4
click at [210, 111] on div "Itinerary × 1 . [DATE] Edit Day Notes Delete Day Click to add day notes [GEOGRA…" at bounding box center [235, 172] width 157 height 344
click at [261, 109] on h6 "[GEOGRAPHIC_DATA]" at bounding box center [236, 107] width 133 height 7
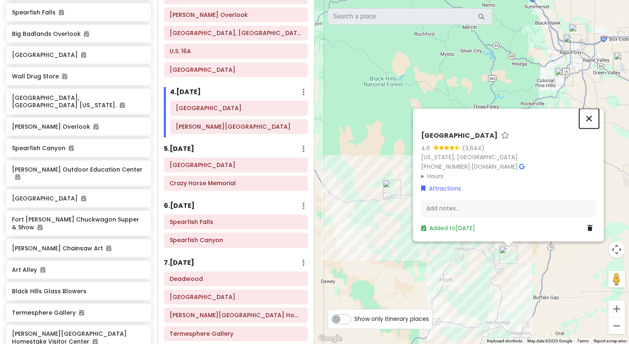
click at [588, 119] on button "Close" at bounding box center [590, 118] width 20 height 20
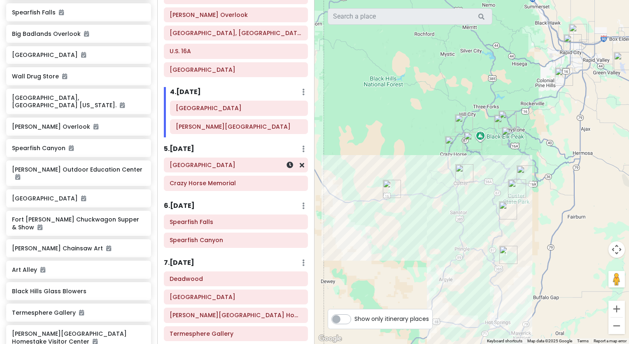
click at [277, 164] on div at bounding box center [291, 165] width 28 height 14
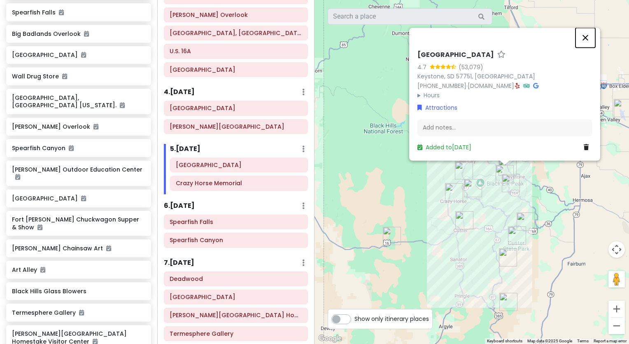
click at [585, 35] on button "Close" at bounding box center [586, 38] width 20 height 20
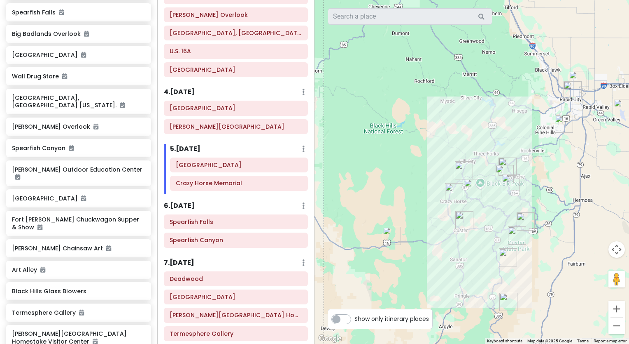
click at [471, 187] on img "Black Elk Peak Trailhead" at bounding box center [473, 188] width 18 height 18
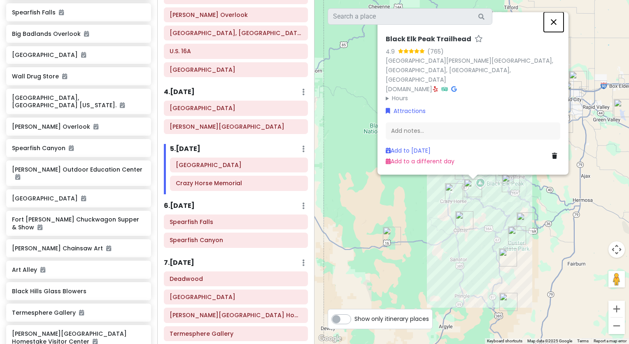
click at [551, 32] on button "Close" at bounding box center [554, 22] width 20 height 20
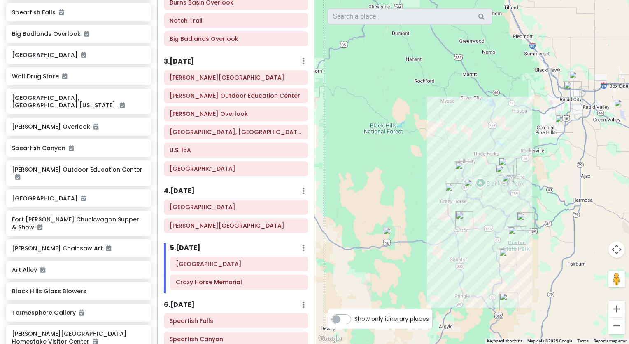
scroll to position [194, 0]
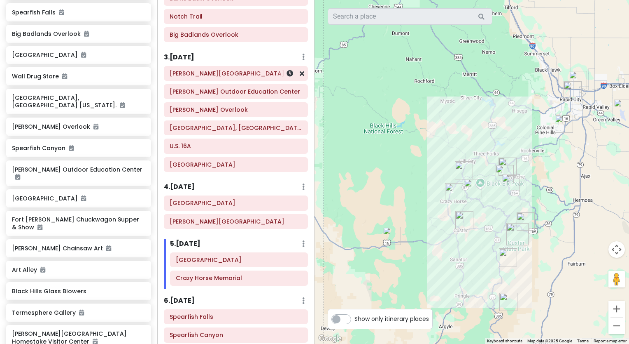
click at [206, 74] on h6 "[PERSON_NAME][GEOGRAPHIC_DATA]" at bounding box center [236, 73] width 133 height 7
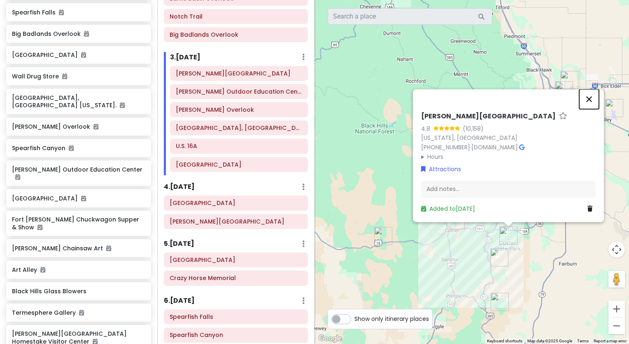
click at [590, 97] on button "Close" at bounding box center [590, 99] width 20 height 20
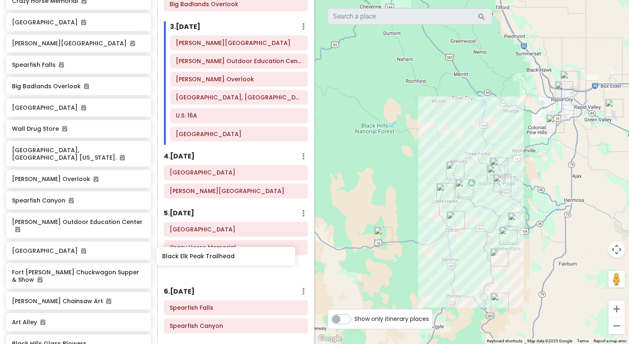
scroll to position [224, 0]
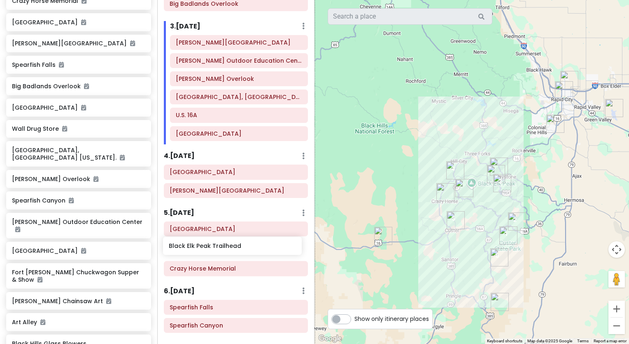
drag, startPoint x: 108, startPoint y: 71, endPoint x: 265, endPoint y: 246, distance: 235.1
click at [265, 246] on div "[US_STATE] Private Change Dates Make a Copy Delete Trip Go Pro ⚡️ Give Feedback…" at bounding box center [314, 172] width 629 height 344
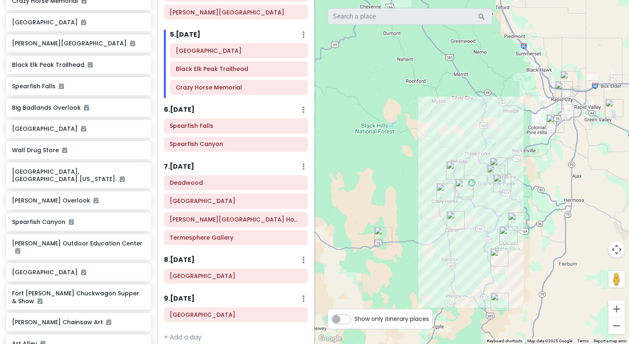
scroll to position [404, 0]
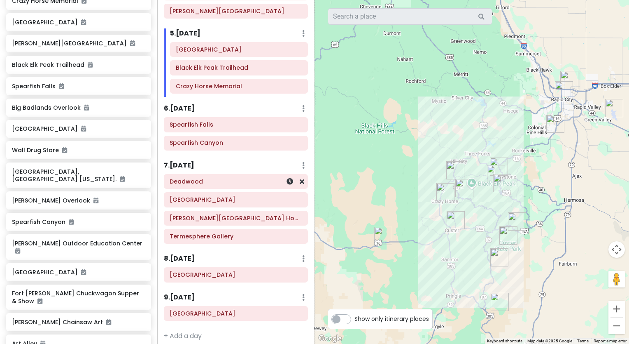
click at [264, 183] on div "Deadwood" at bounding box center [236, 181] width 133 height 12
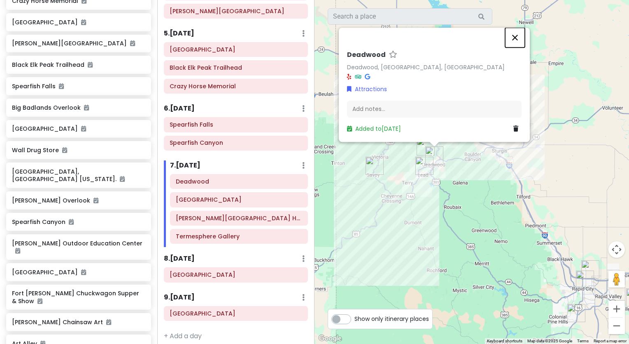
click at [516, 38] on button "Close" at bounding box center [515, 38] width 20 height 20
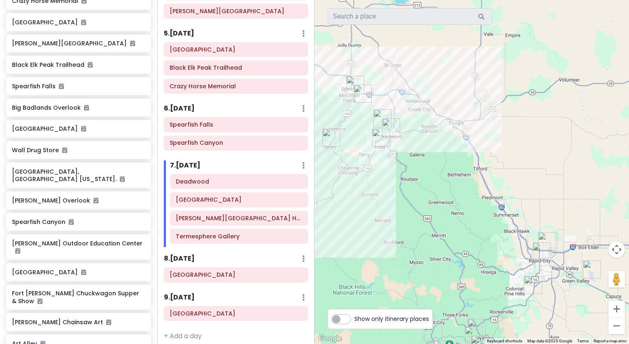
drag, startPoint x: 537, startPoint y: 279, endPoint x: 491, endPoint y: 248, distance: 55.2
click at [491, 248] on div at bounding box center [472, 172] width 315 height 344
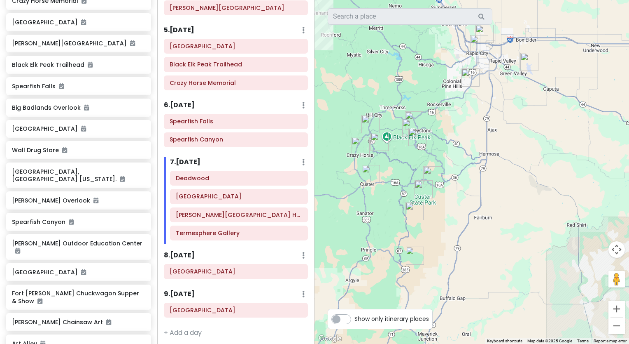
drag, startPoint x: 397, startPoint y: 274, endPoint x: 338, endPoint y: 68, distance: 215.1
click at [338, 68] on div at bounding box center [472, 172] width 315 height 344
click at [617, 323] on button "Zoom out" at bounding box center [617, 325] width 16 height 16
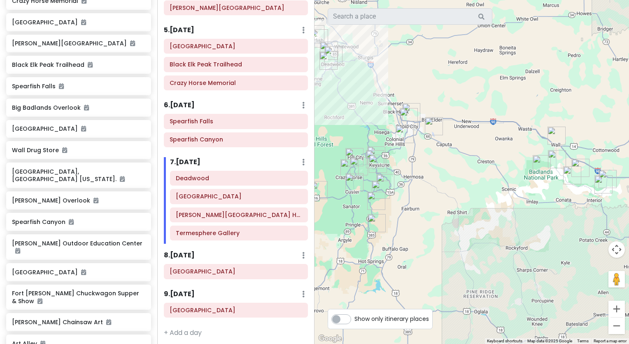
drag, startPoint x: 578, startPoint y: 217, endPoint x: 508, endPoint y: 233, distance: 71.8
click at [508, 233] on div at bounding box center [472, 172] width 315 height 344
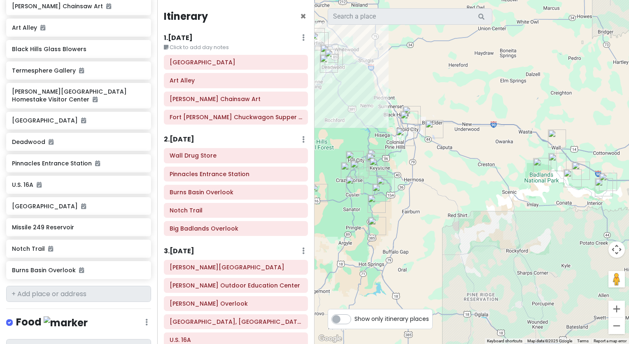
scroll to position [562, 0]
click at [27, 284] on input "text" at bounding box center [78, 292] width 145 height 16
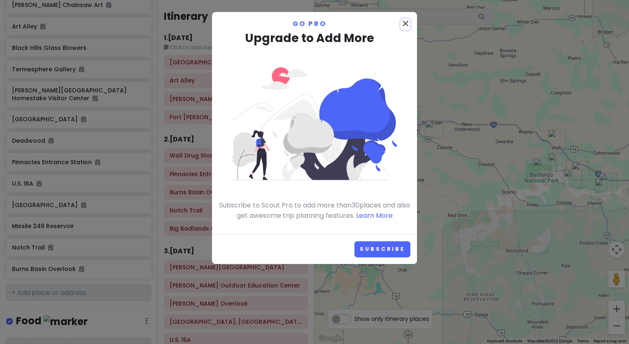
click at [404, 22] on icon "close" at bounding box center [406, 24] width 10 height 10
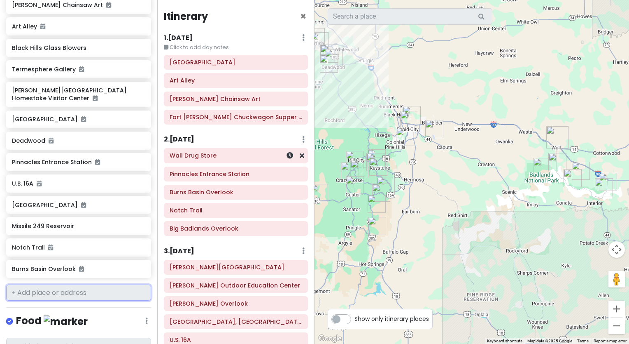
click at [253, 157] on h6 "Wall Drug Store" at bounding box center [236, 155] width 133 height 7
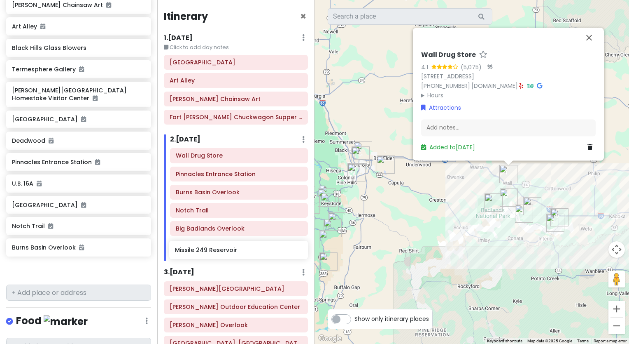
drag, startPoint x: 49, startPoint y: 215, endPoint x: 213, endPoint y: 255, distance: 167.8
click at [213, 255] on div "[US_STATE] Private Change Dates Make a Copy Delete Trip Go Pro ⚡️ Give Feedback…" at bounding box center [314, 172] width 629 height 344
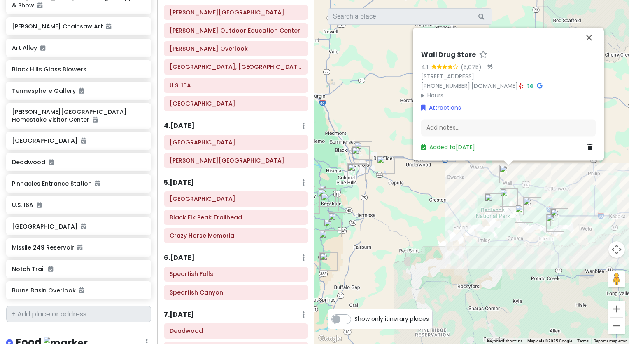
scroll to position [275, 0]
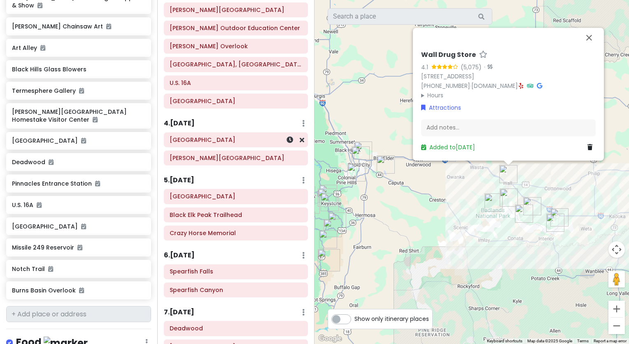
click at [254, 141] on div "[GEOGRAPHIC_DATA]" at bounding box center [236, 140] width 133 height 12
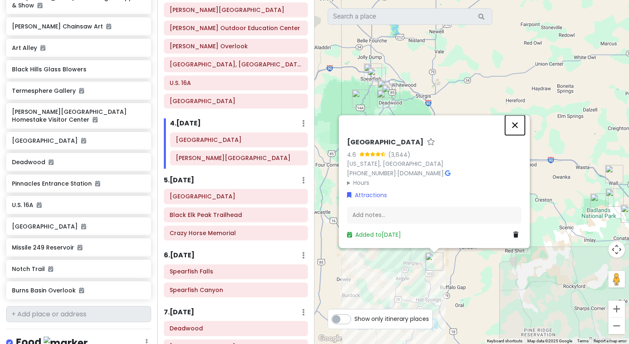
click at [516, 126] on button "Close" at bounding box center [515, 125] width 20 height 20
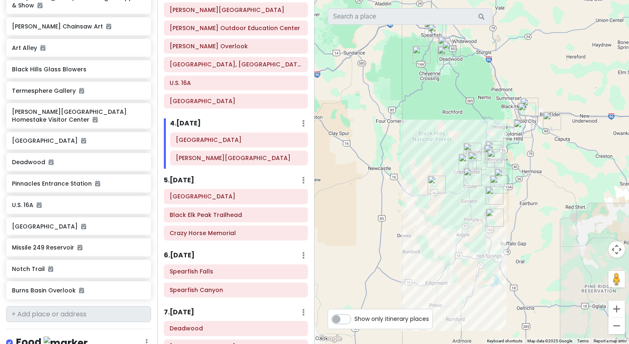
drag, startPoint x: 406, startPoint y: 176, endPoint x: 468, endPoint y: 132, distance: 76.2
click at [468, 132] on div at bounding box center [472, 172] width 315 height 344
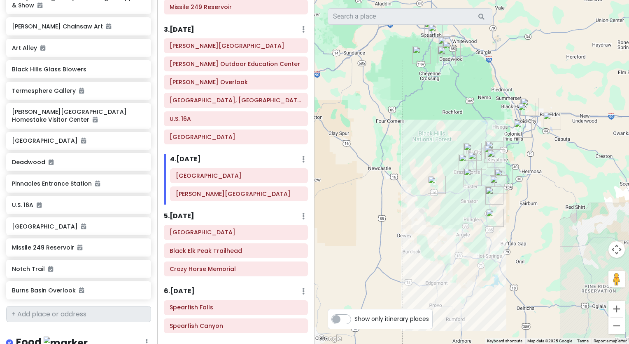
scroll to position [239, 0]
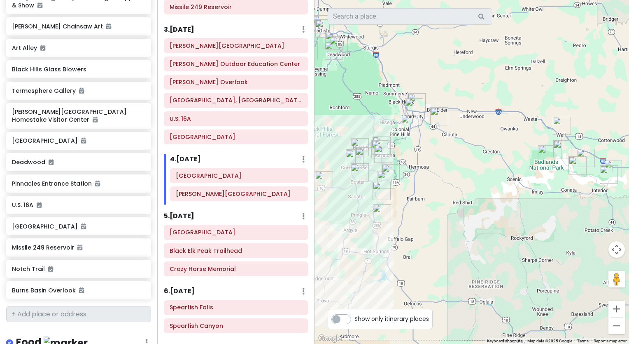
drag, startPoint x: 534, startPoint y: 207, endPoint x: 417, endPoint y: 202, distance: 116.7
click at [417, 202] on div at bounding box center [472, 172] width 315 height 344
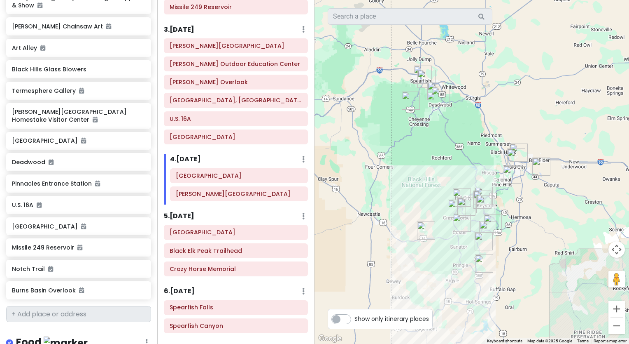
drag, startPoint x: 435, startPoint y: 240, endPoint x: 540, endPoint y: 289, distance: 116.1
click at [540, 289] on div at bounding box center [472, 172] width 315 height 344
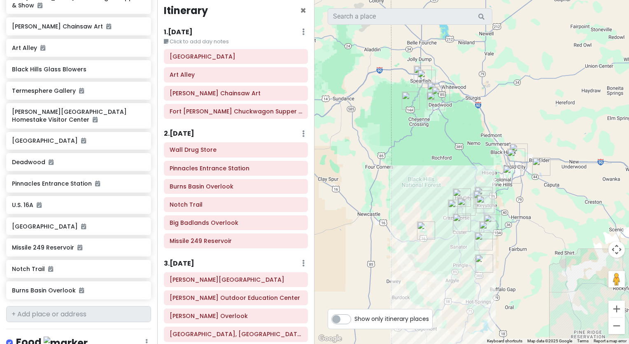
scroll to position [0, 0]
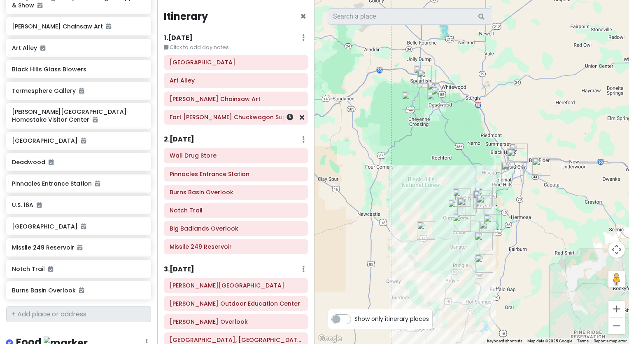
click at [241, 115] on h6 "Fort [PERSON_NAME] Chuckwagon Supper & Show" at bounding box center [236, 116] width 133 height 7
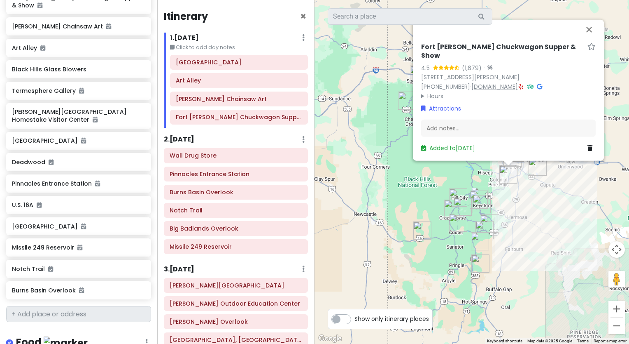
click at [505, 86] on link "[DOMAIN_NAME]" at bounding box center [495, 86] width 47 height 8
click at [432, 127] on div "Add notes..." at bounding box center [508, 127] width 175 height 17
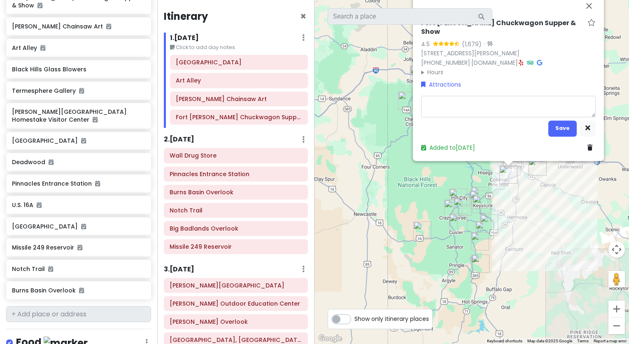
type textarea "x"
type textarea "[URL][DOMAIN_NAME][PERSON_NAME]"
click at [570, 39] on div "Fort [PERSON_NAME] Chuckwagon Supper & Show 4.5 (1,679) · [STREET_ADDRESS][PERS…" at bounding box center [508, 78] width 191 height 165
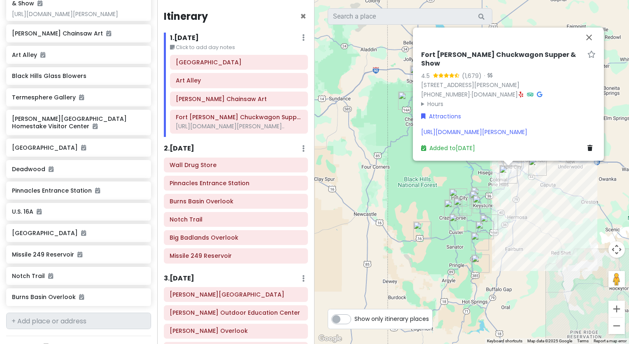
scroll to position [562, 0]
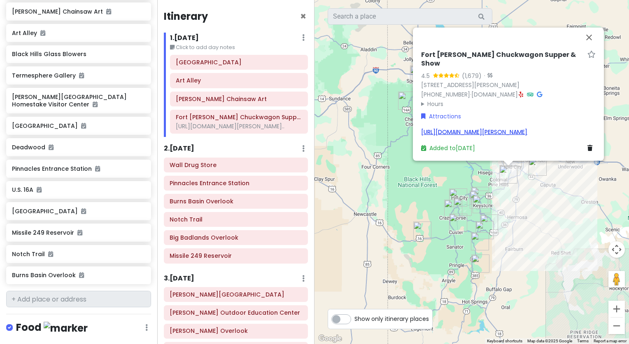
click at [527, 128] on link "[URL][DOMAIN_NAME][PERSON_NAME]" at bounding box center [474, 132] width 106 height 8
click at [506, 112] on div "Attractions" at bounding box center [508, 116] width 175 height 9
click at [565, 143] on div "Fort [PERSON_NAME] Chuckwagon Supper & Show 4.5 (1,679) · [STREET_ADDRESS][PERS…" at bounding box center [508, 101] width 181 height 108
click at [479, 135] on link "[URL][DOMAIN_NAME][PERSON_NAME]" at bounding box center [474, 132] width 106 height 8
click at [421, 99] on summary "Hours" at bounding box center [508, 103] width 175 height 9
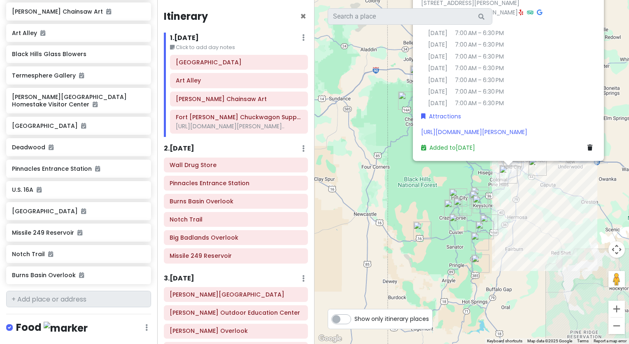
click at [528, 95] on details "Hours [DATE] 7:00 AM – 6:30 PM [DATE] 7:00 AM – 6:30 PM [DATE] 7:00 AM – 6:30 P…" at bounding box center [508, 62] width 175 height 91
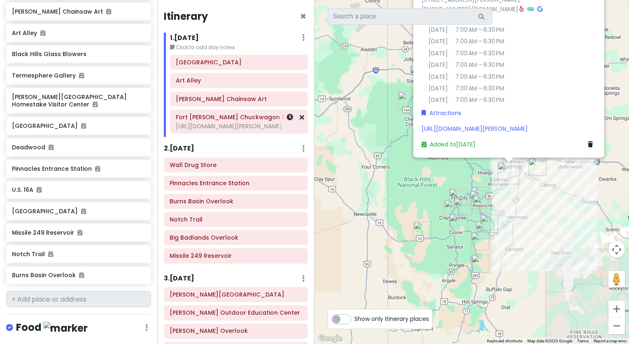
click at [279, 133] on div at bounding box center [291, 121] width 28 height 23
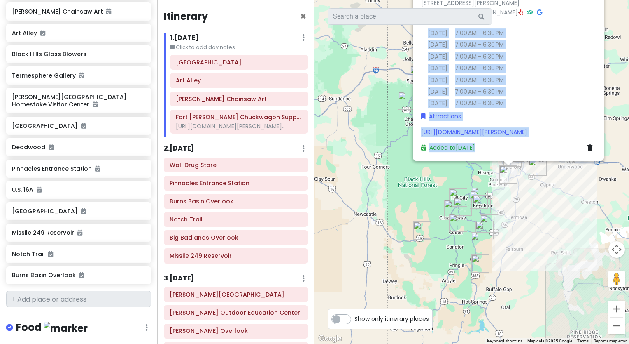
drag, startPoint x: 566, startPoint y: 51, endPoint x: 560, endPoint y: 144, distance: 92.9
click at [560, 144] on div "Fort [PERSON_NAME] Chuckwagon Supper & Show 4.5 (1,679) · [STREET_ADDRESS][PERS…" at bounding box center [508, 60] width 181 height 190
click at [335, 69] on div "Fort [PERSON_NAME] Chuckwagon Supper & Show 4.5 (1,679) · [STREET_ADDRESS][PERS…" at bounding box center [472, 172] width 315 height 344
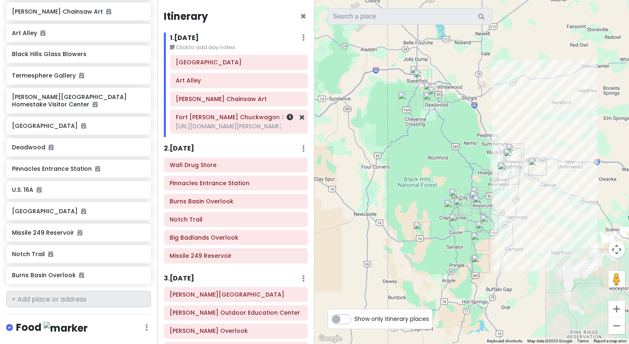
click at [238, 119] on h6 "Fort [PERSON_NAME] Chuckwagon Supper & Show" at bounding box center [239, 116] width 126 height 7
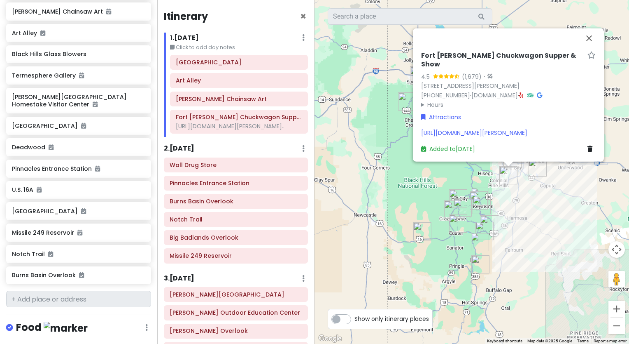
click at [456, 100] on summary "Hours" at bounding box center [508, 104] width 175 height 9
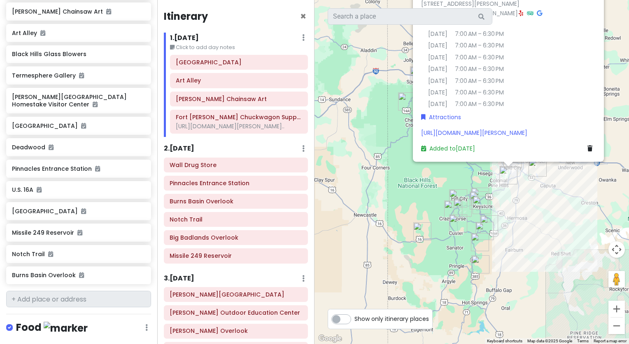
click at [506, 149] on div "Added to [DATE]" at bounding box center [508, 148] width 175 height 9
click at [264, 37] on div "1 . [DATE] Edit Day Notes Delete Day" at bounding box center [239, 40] width 138 height 14
click at [350, 47] on div "Fort [PERSON_NAME] Chuckwagon Supper & Show 4.5 (1,679) · [STREET_ADDRESS][PERS…" at bounding box center [472, 172] width 315 height 344
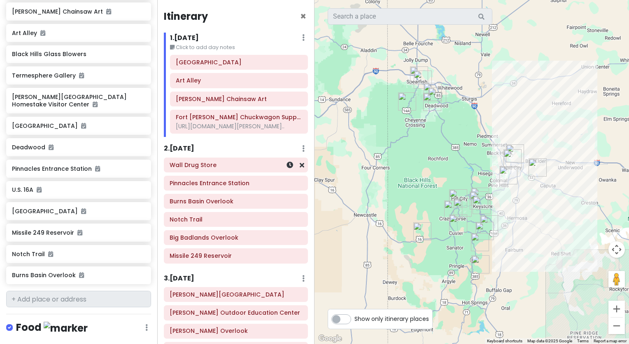
click at [211, 168] on h6 "Wall Drug Store" at bounding box center [236, 164] width 133 height 7
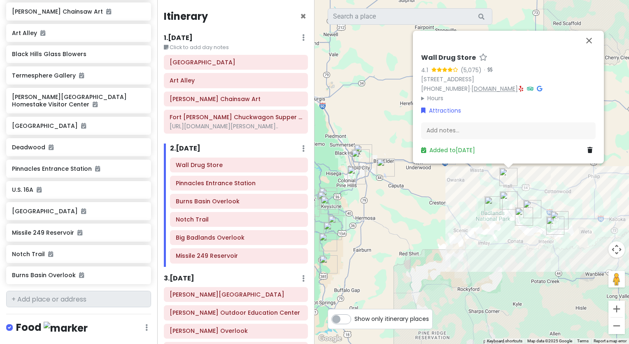
click at [490, 89] on link "[DOMAIN_NAME]" at bounding box center [495, 88] width 47 height 8
click at [587, 37] on button "Close" at bounding box center [590, 40] width 20 height 20
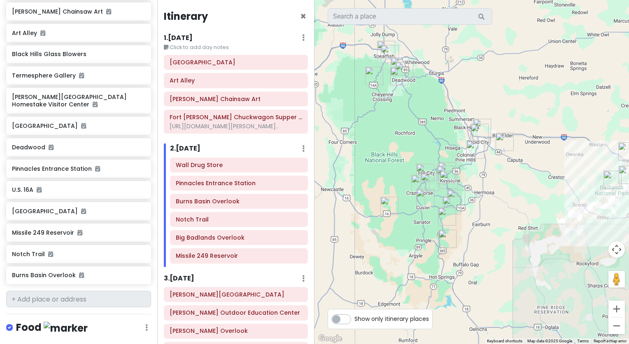
drag, startPoint x: 353, startPoint y: 118, endPoint x: 476, endPoint y: 91, distance: 125.6
click at [476, 91] on div at bounding box center [472, 172] width 315 height 344
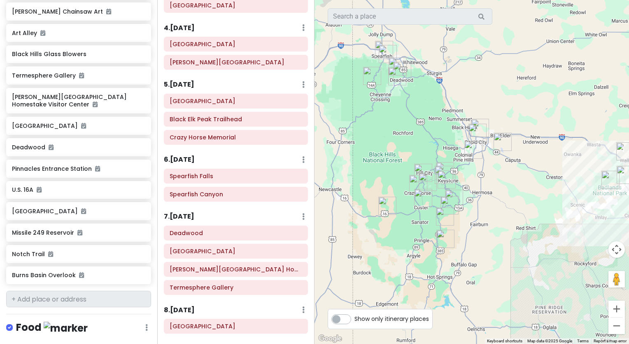
scroll to position [379, 0]
click at [229, 237] on h6 "Deadwood" at bounding box center [236, 233] width 133 height 7
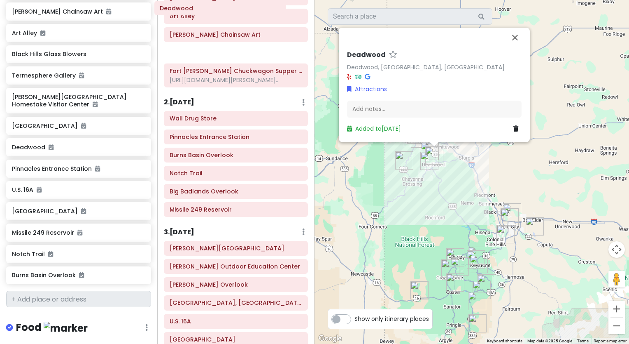
scroll to position [0, 0]
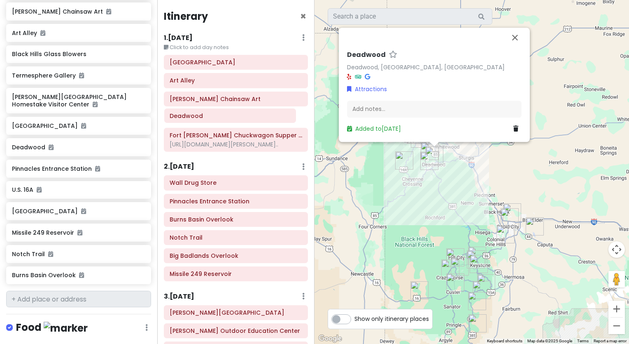
drag, startPoint x: 226, startPoint y: 245, endPoint x: 220, endPoint y: 123, distance: 122.1
click at [220, 123] on div "Itinerary × 1 . [DATE] Edit Day Notes Delete Day Click to add day notes [GEOGRA…" at bounding box center [235, 172] width 157 height 344
click at [515, 39] on button "Close" at bounding box center [515, 38] width 20 height 20
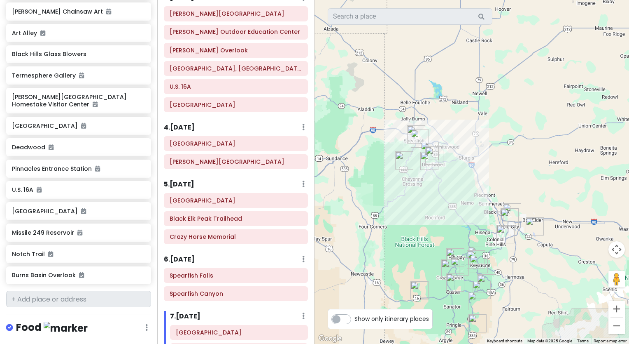
scroll to position [297, 0]
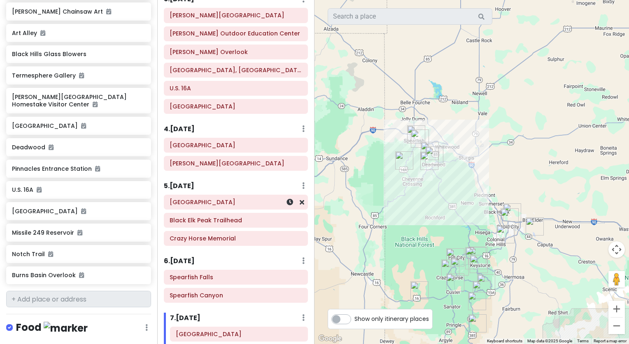
click at [238, 206] on h6 "[GEOGRAPHIC_DATA]" at bounding box center [236, 201] width 133 height 7
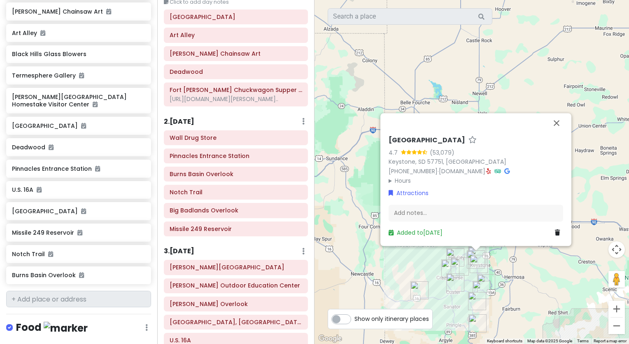
scroll to position [0, 0]
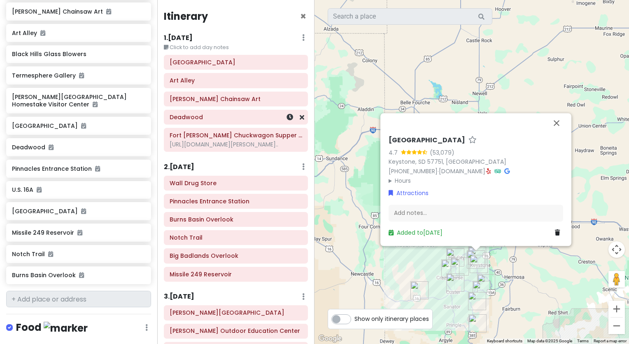
click at [219, 121] on div "Deadwood" at bounding box center [236, 117] width 133 height 12
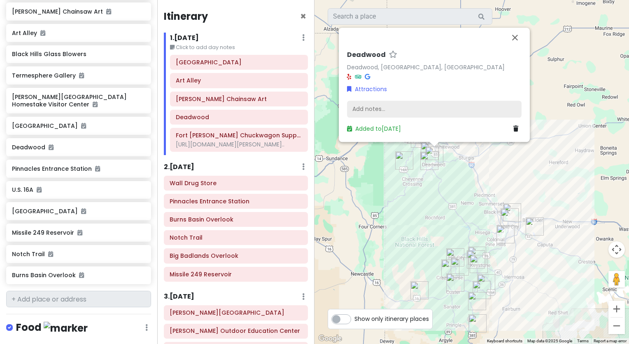
click at [367, 108] on div "Add notes..." at bounding box center [434, 109] width 175 height 17
drag, startPoint x: 367, startPoint y: 108, endPoint x: 353, endPoint y: 110, distance: 15.0
click at [353, 110] on div "Add notes..." at bounding box center [434, 109] width 175 height 17
drag, startPoint x: 353, startPoint y: 110, endPoint x: 366, endPoint y: 105, distance: 14.6
click at [366, 105] on div "Add notes..." at bounding box center [434, 109] width 175 height 17
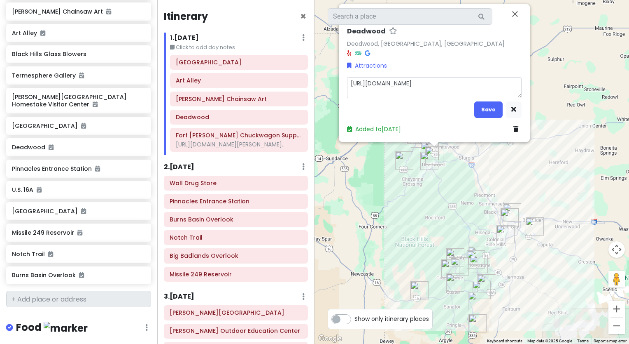
type textarea "x"
type textarea "[URL][DOMAIN_NAME]"
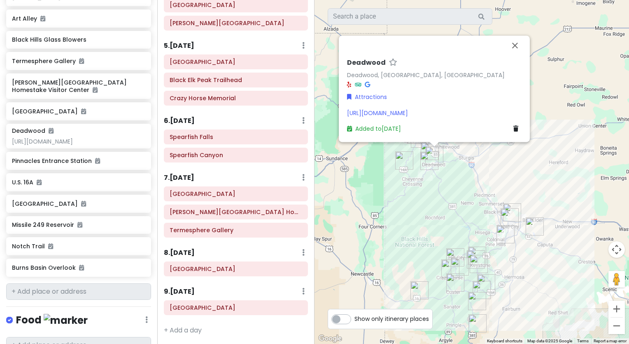
scroll to position [458, 0]
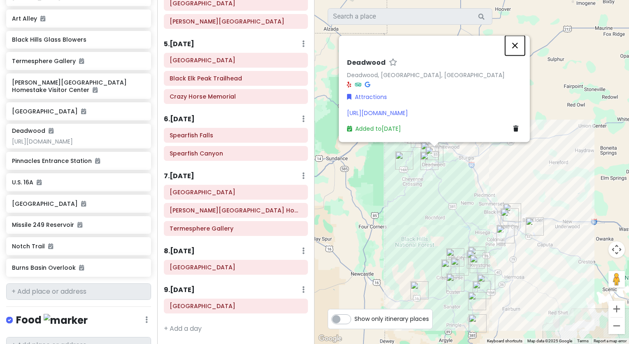
click at [514, 35] on button "Close" at bounding box center [515, 45] width 20 height 20
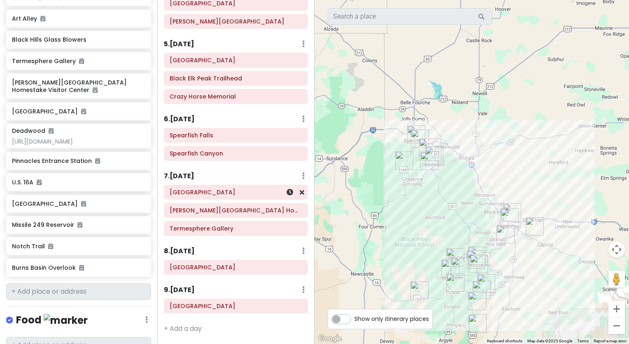
click at [227, 194] on h6 "[GEOGRAPHIC_DATA]" at bounding box center [236, 191] width 133 height 7
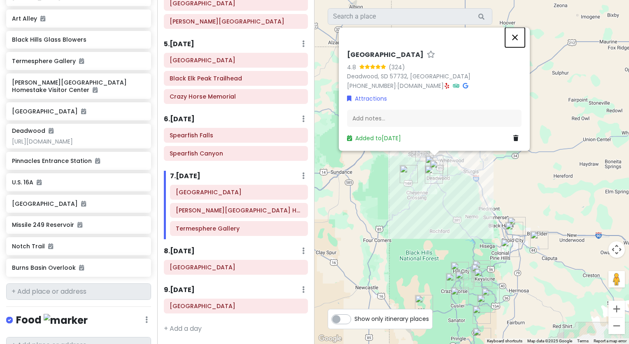
click at [514, 35] on button "Close" at bounding box center [515, 38] width 20 height 20
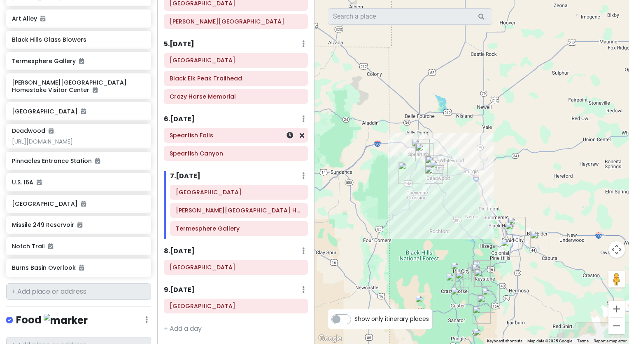
click at [260, 133] on h6 "Spearfish Falls" at bounding box center [236, 134] width 133 height 7
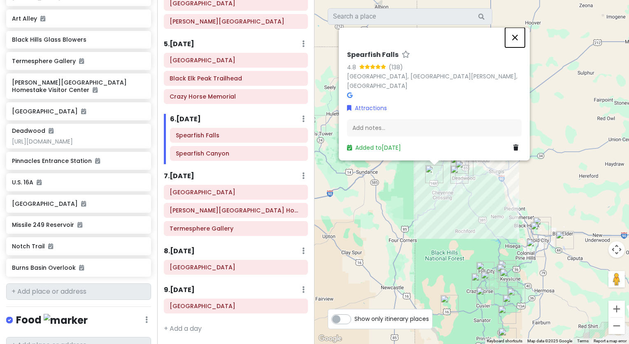
click at [516, 46] on button "Close" at bounding box center [515, 38] width 20 height 20
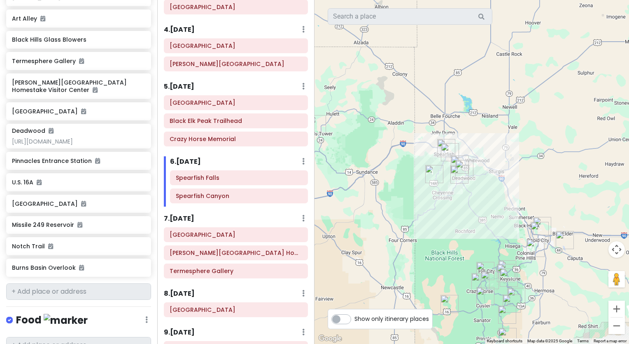
scroll to position [404, 0]
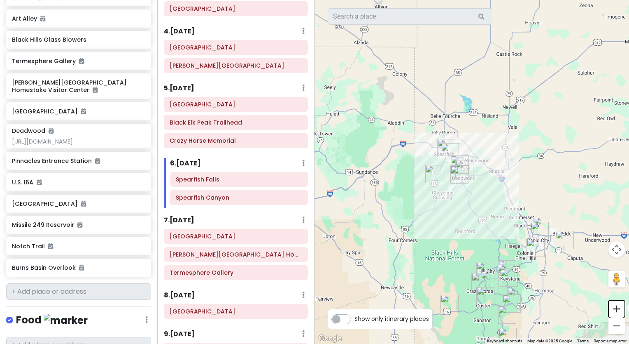
click at [614, 306] on button "Zoom in" at bounding box center [617, 308] width 16 height 16
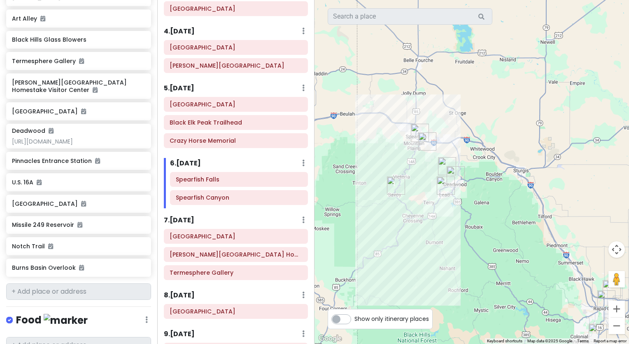
click at [444, 187] on img "Sanford Lab Homestake Visitor Center" at bounding box center [446, 185] width 18 height 18
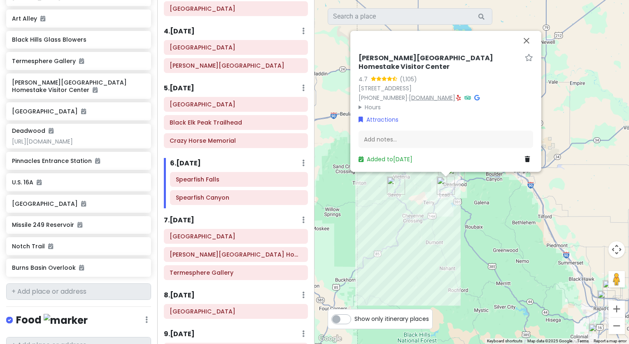
click at [437, 96] on link "[DOMAIN_NAME]" at bounding box center [432, 97] width 47 height 8
click at [526, 49] on button "Close" at bounding box center [527, 41] width 20 height 20
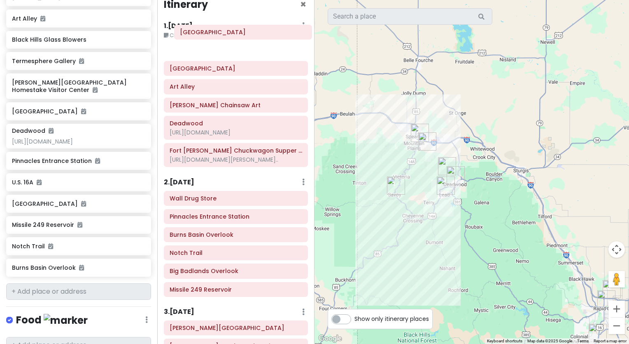
scroll to position [0, 0]
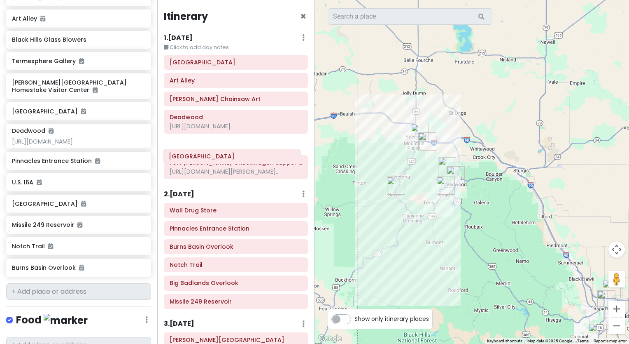
drag, startPoint x: 257, startPoint y: 197, endPoint x: 255, endPoint y: 158, distance: 38.8
click at [255, 158] on div "Itinerary × 1 . [DATE] Edit Day Notes Delete Day Click to add day notes [GEOGRA…" at bounding box center [235, 172] width 157 height 344
click at [277, 61] on div at bounding box center [291, 62] width 28 height 14
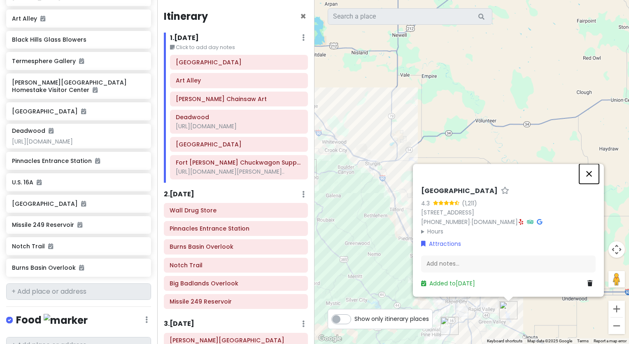
click at [590, 174] on button "Close" at bounding box center [590, 174] width 20 height 20
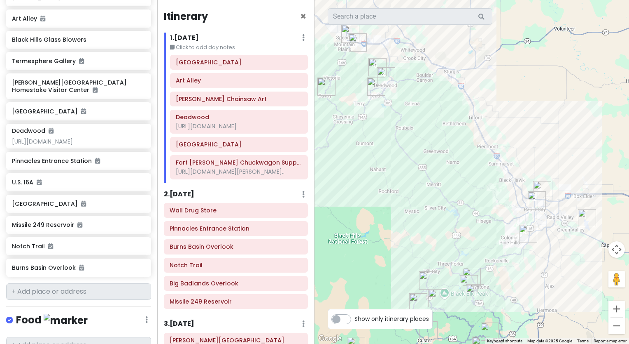
drag, startPoint x: 451, startPoint y: 191, endPoint x: 533, endPoint y: 95, distance: 125.9
click at [533, 95] on div at bounding box center [472, 172] width 315 height 344
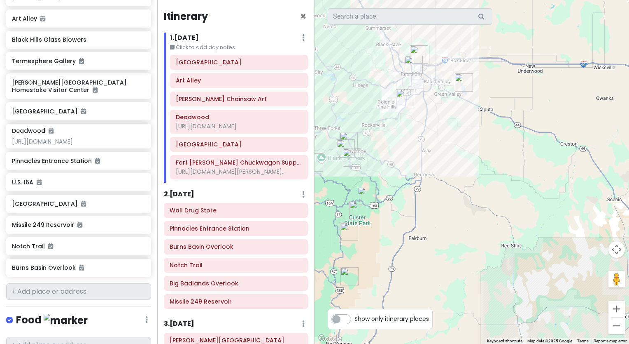
drag, startPoint x: 487, startPoint y: 253, endPoint x: 359, endPoint y: 112, distance: 190.1
click at [359, 112] on div at bounding box center [472, 172] width 315 height 344
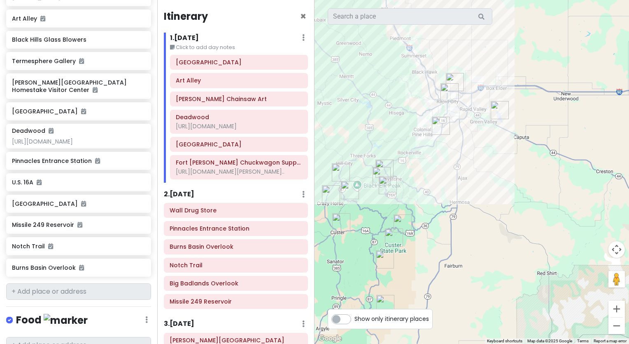
drag, startPoint x: 529, startPoint y: 236, endPoint x: 563, endPoint y: 263, distance: 44.0
click at [563, 263] on div at bounding box center [472, 172] width 315 height 344
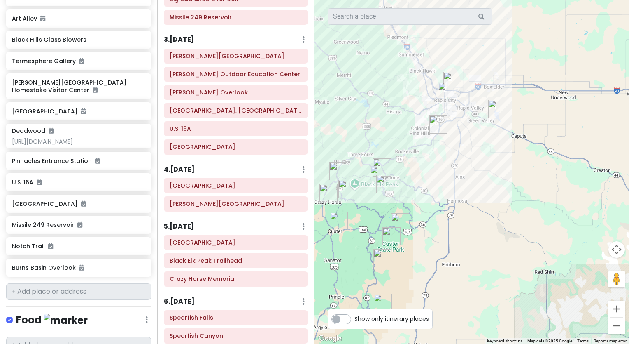
scroll to position [282, 0]
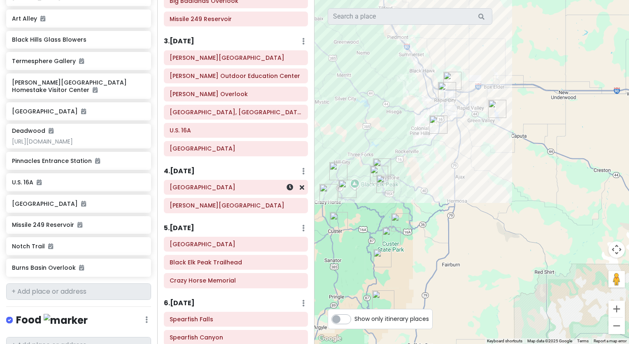
click at [221, 191] on h6 "[GEOGRAPHIC_DATA]" at bounding box center [236, 186] width 133 height 7
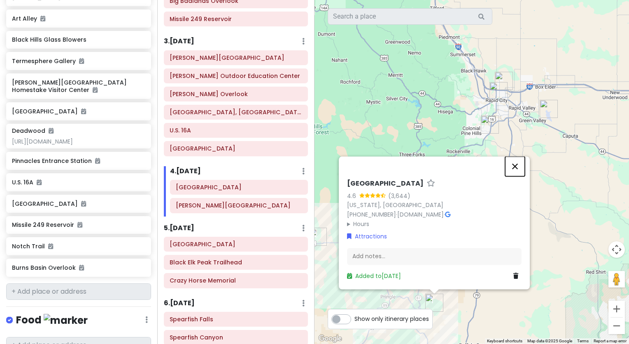
click at [516, 165] on button "Close" at bounding box center [515, 166] width 20 height 20
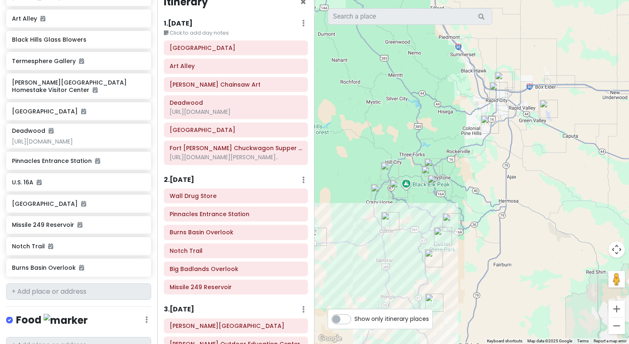
scroll to position [0, 0]
